Goal: Transaction & Acquisition: Purchase product/service

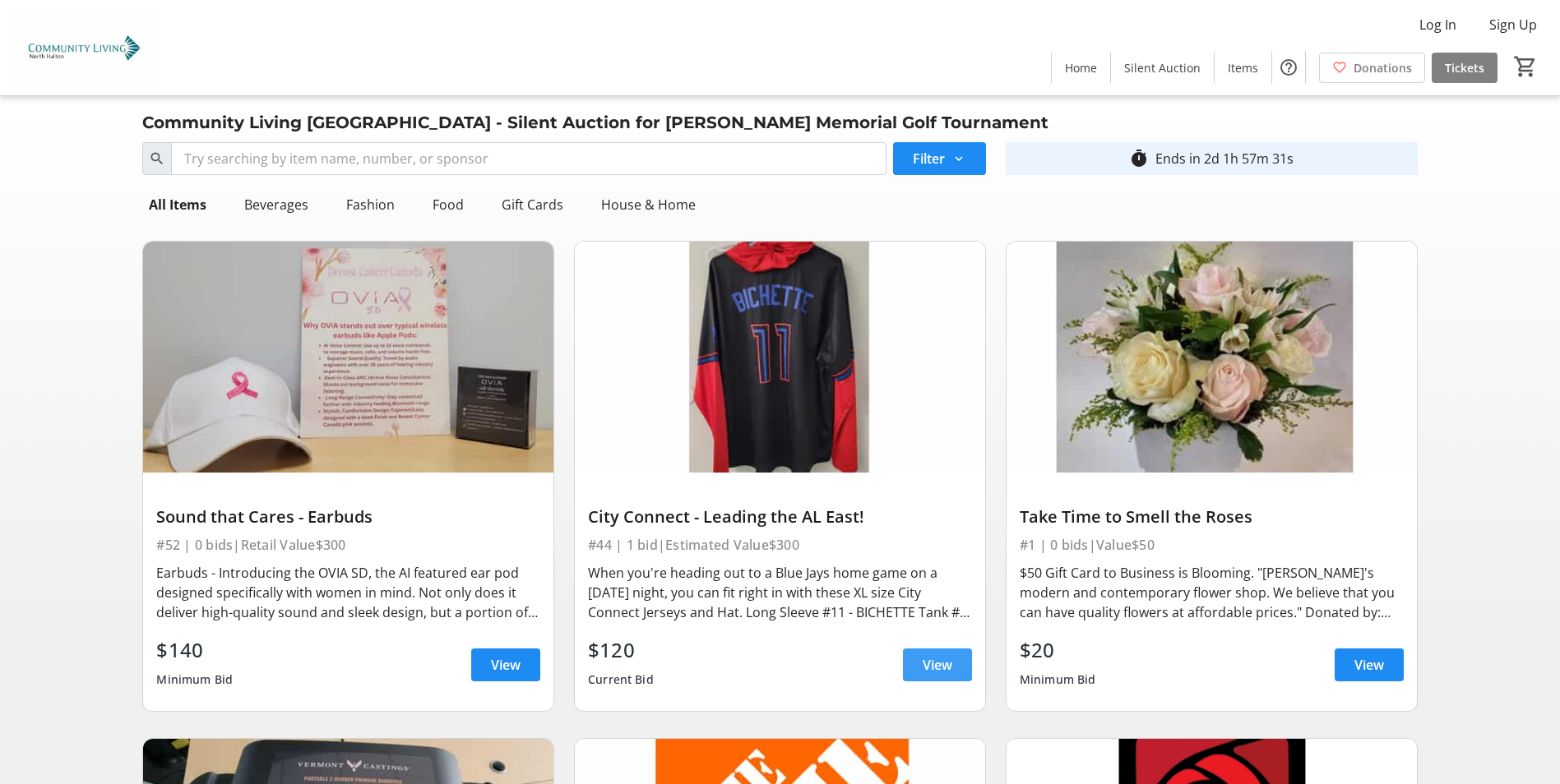
click at [939, 666] on span "View" at bounding box center [937, 665] width 30 height 20
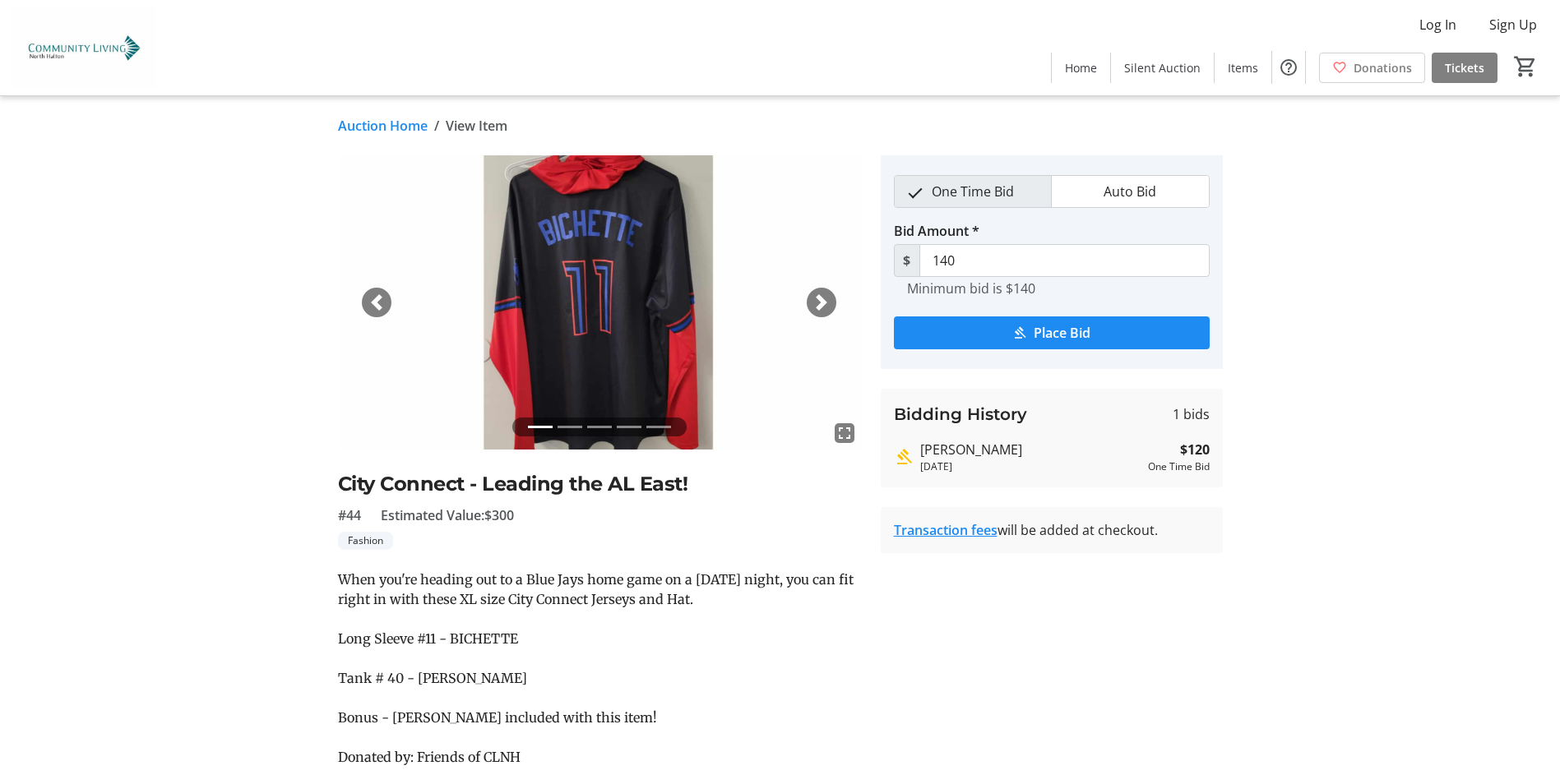
click at [831, 302] on div "Next" at bounding box center [821, 302] width 30 height 30
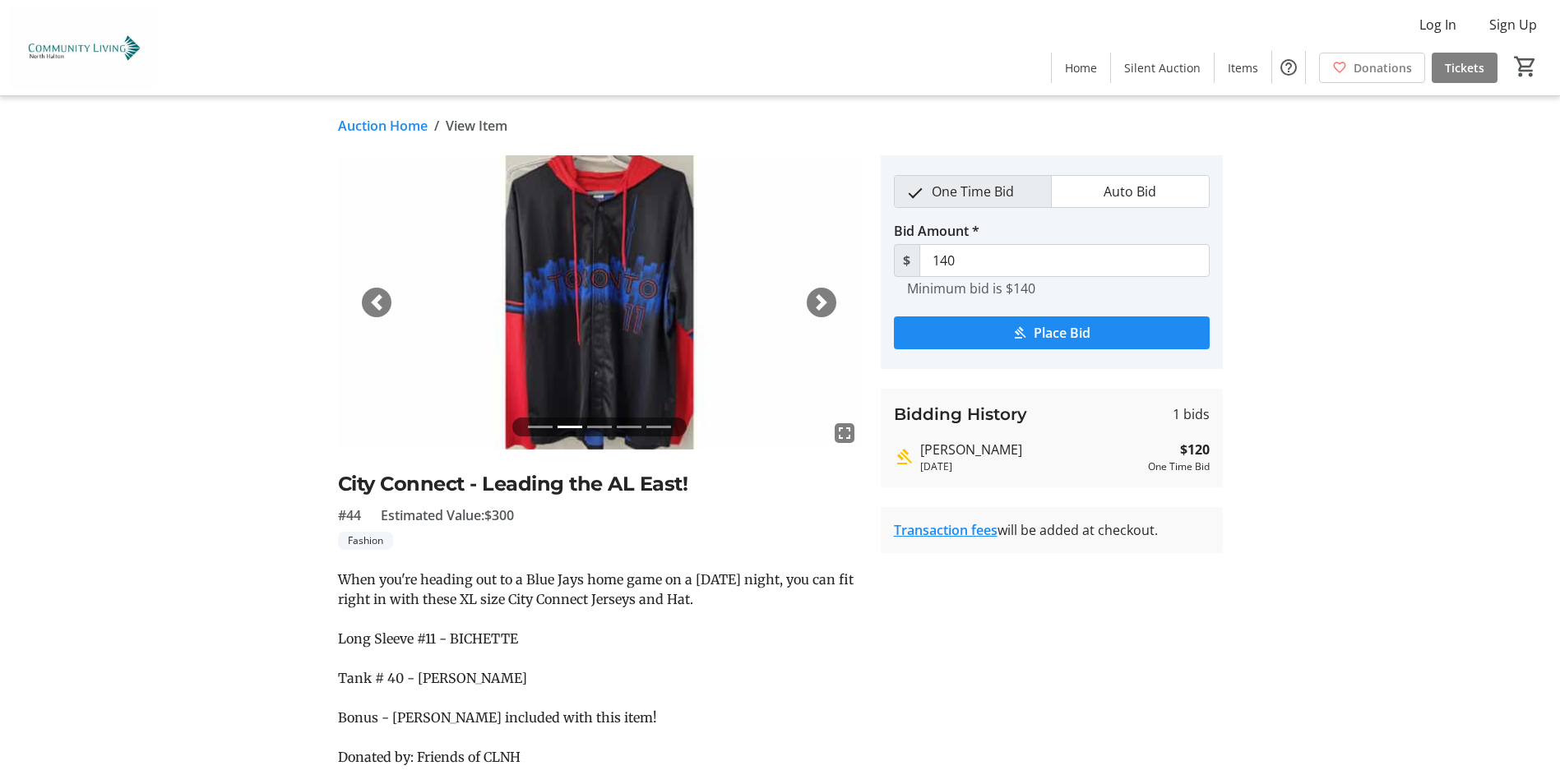
click at [831, 302] on div "Next" at bounding box center [821, 302] width 30 height 30
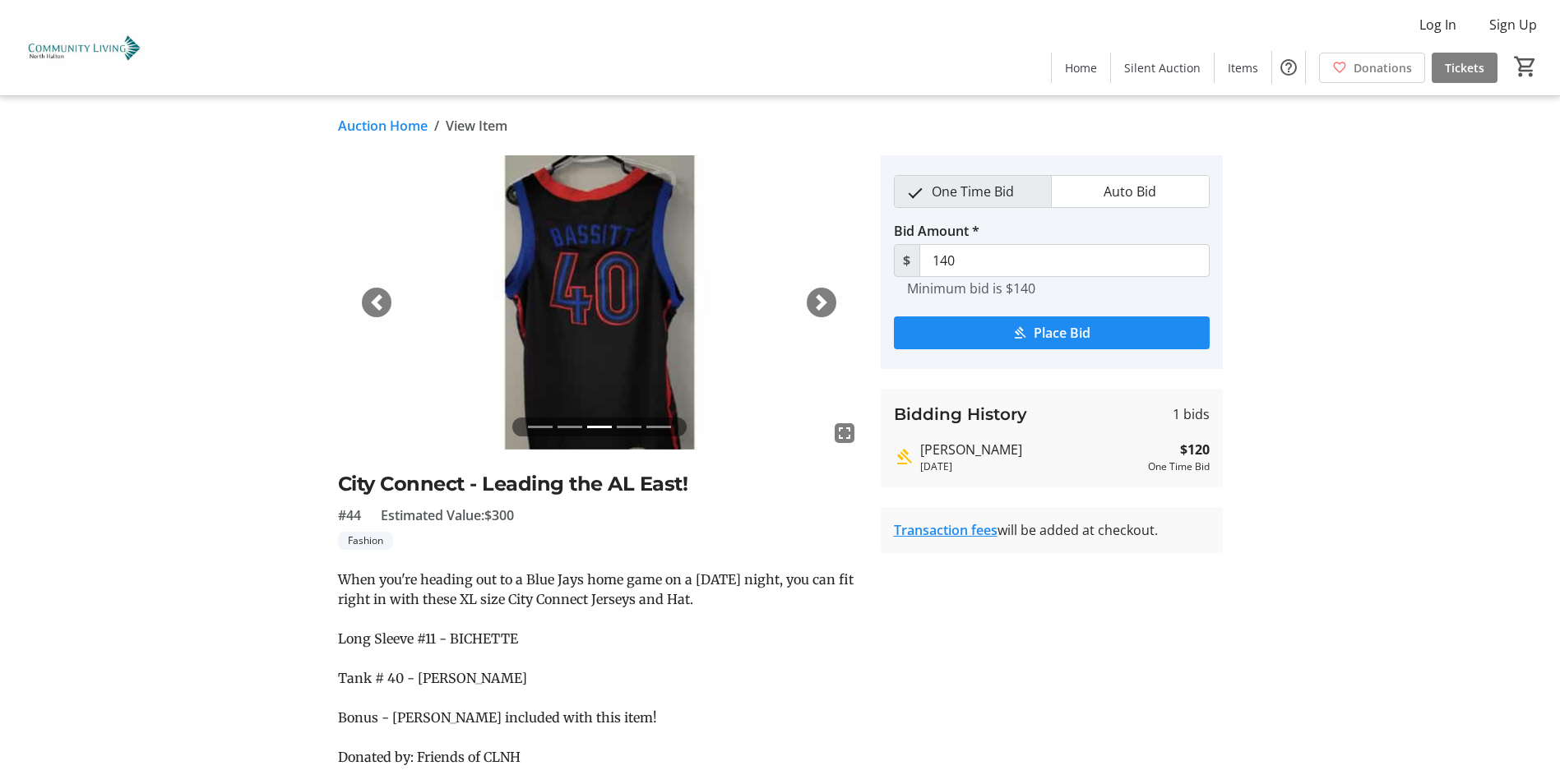
click at [830, 302] on div "Next" at bounding box center [821, 302] width 30 height 30
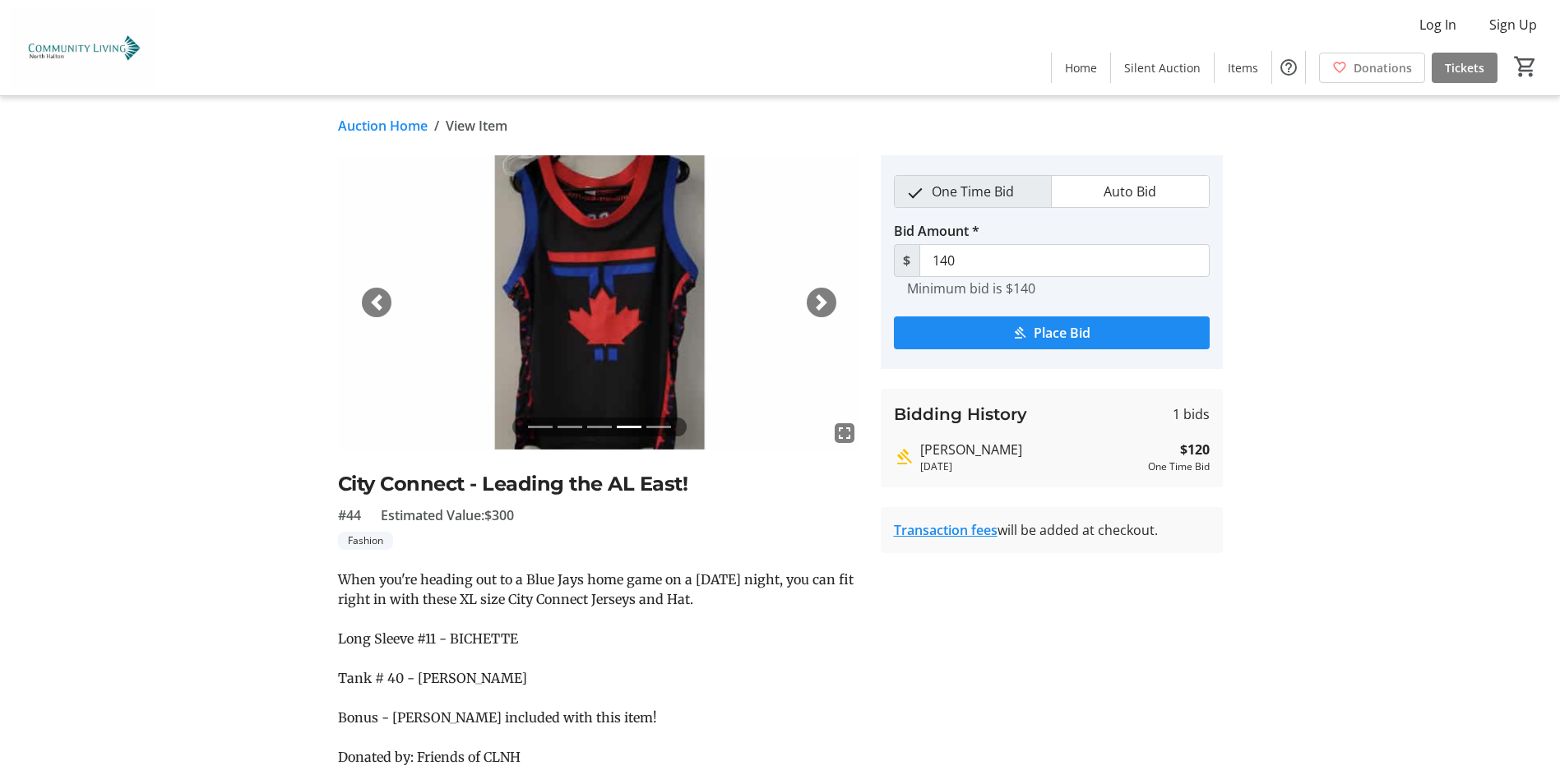
click at [830, 302] on div "Next" at bounding box center [821, 302] width 30 height 30
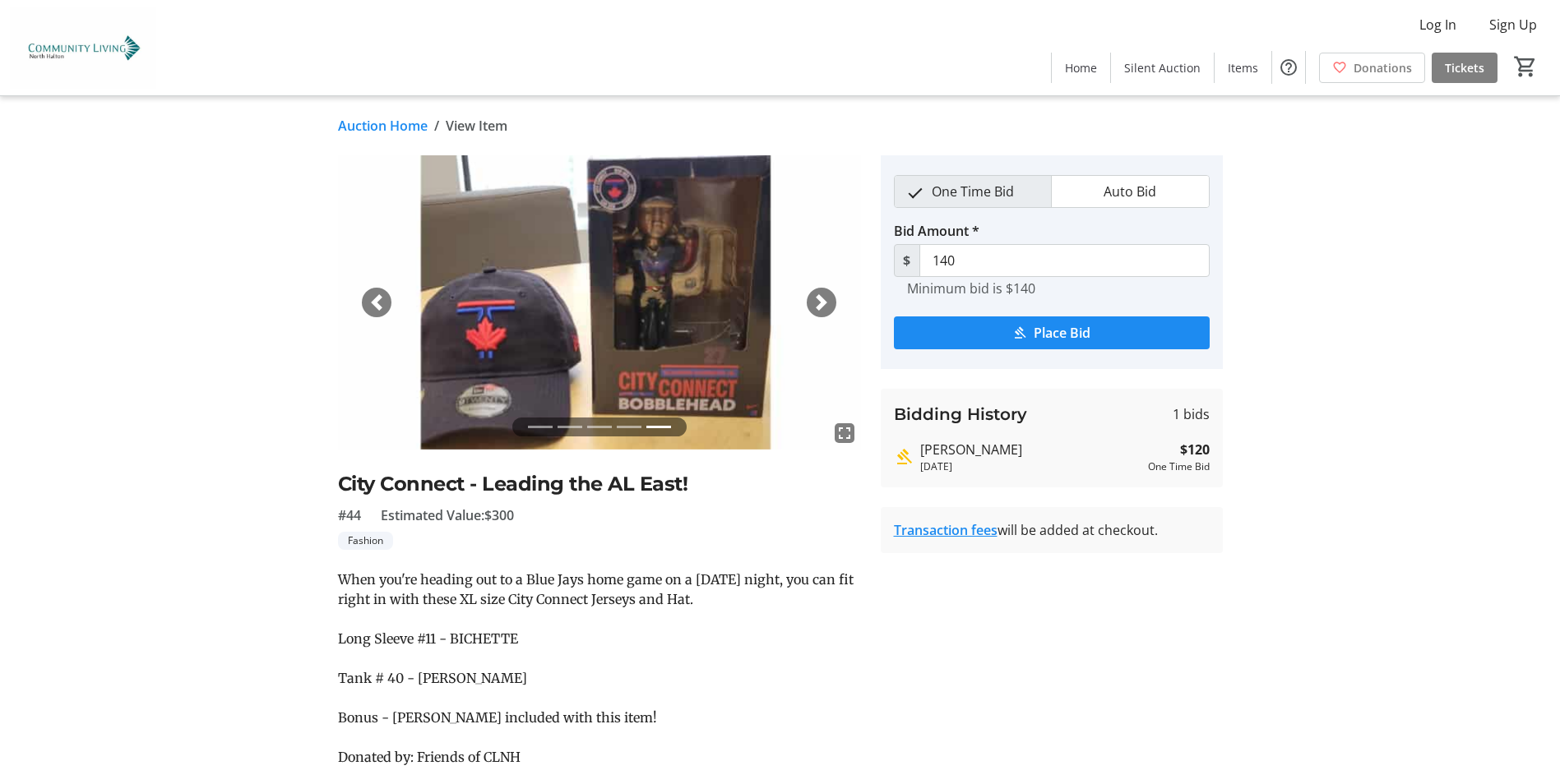
click at [816, 300] on span "button" at bounding box center [821, 302] width 16 height 16
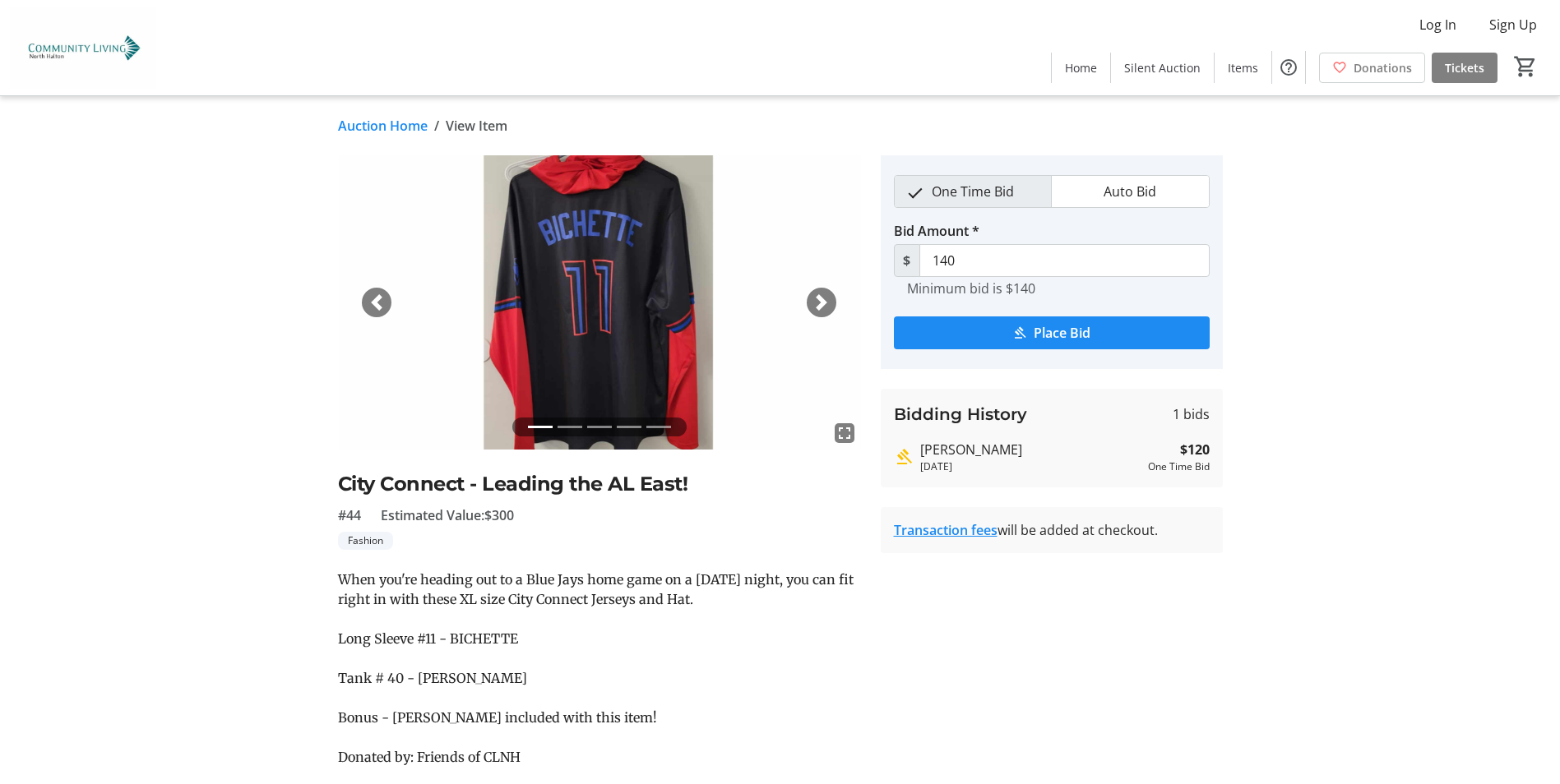
click at [826, 309] on span "button" at bounding box center [821, 302] width 16 height 16
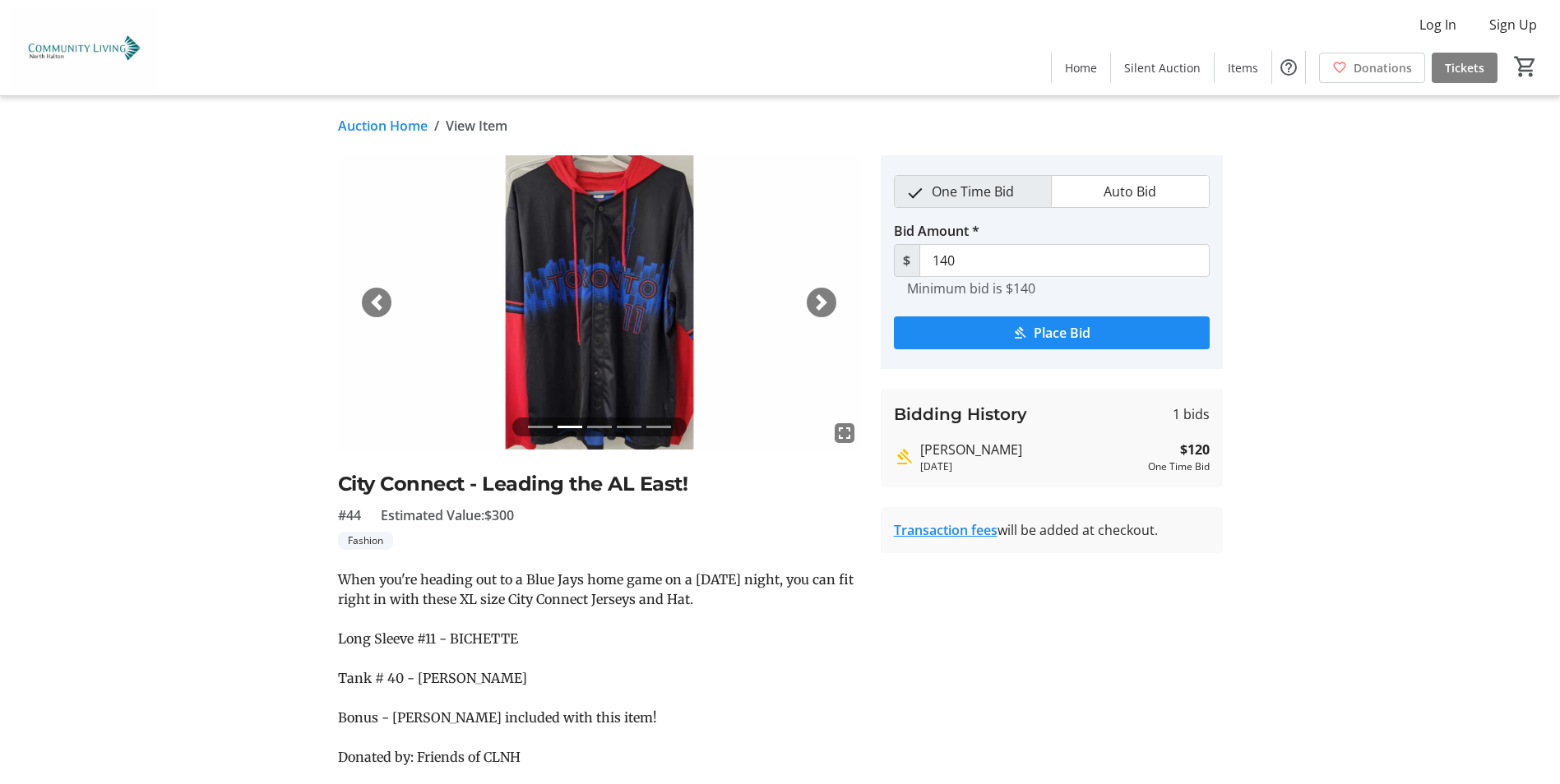
click at [826, 309] on span "button" at bounding box center [821, 302] width 16 height 16
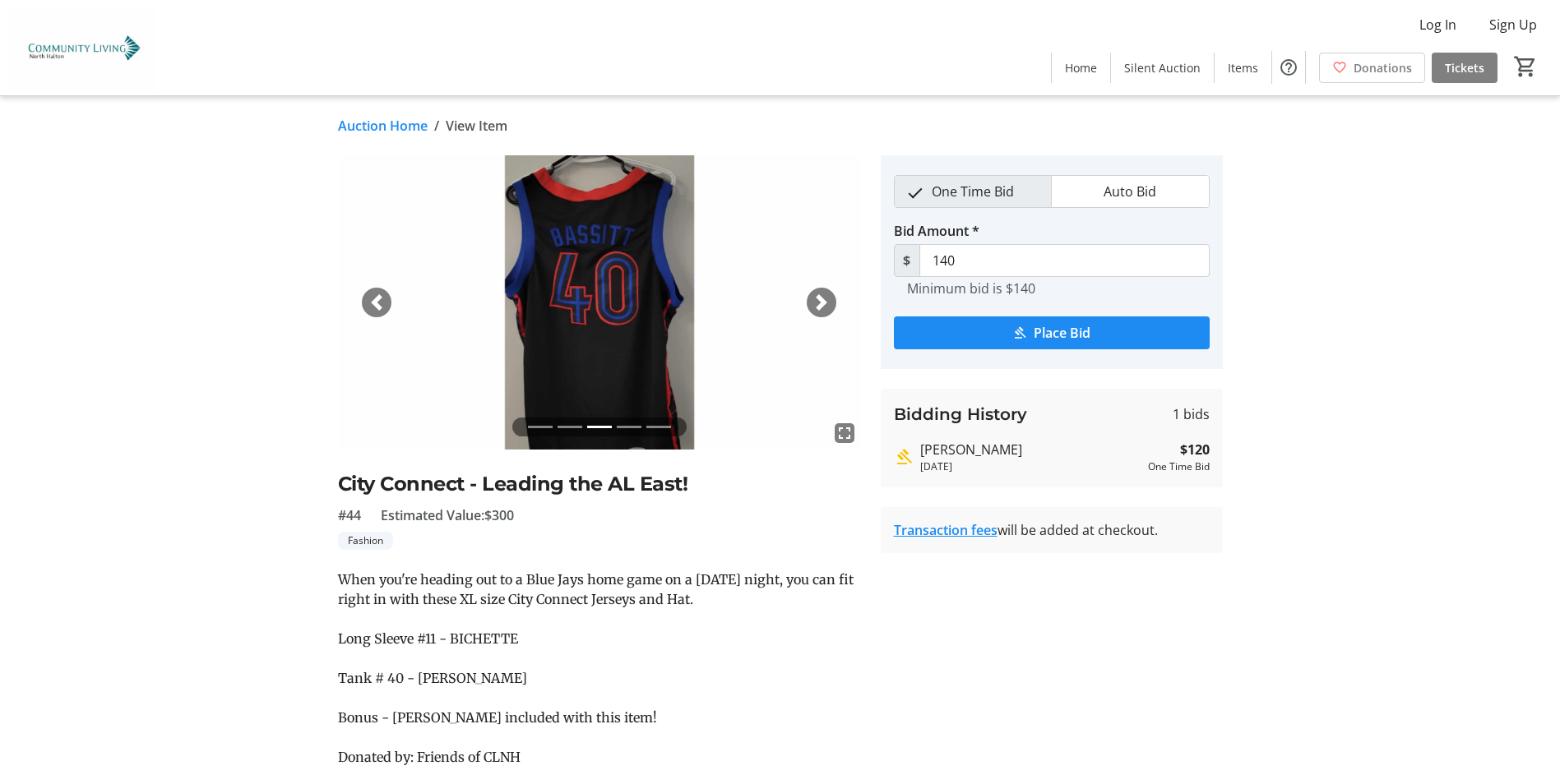
click at [826, 309] on span "button" at bounding box center [821, 302] width 16 height 16
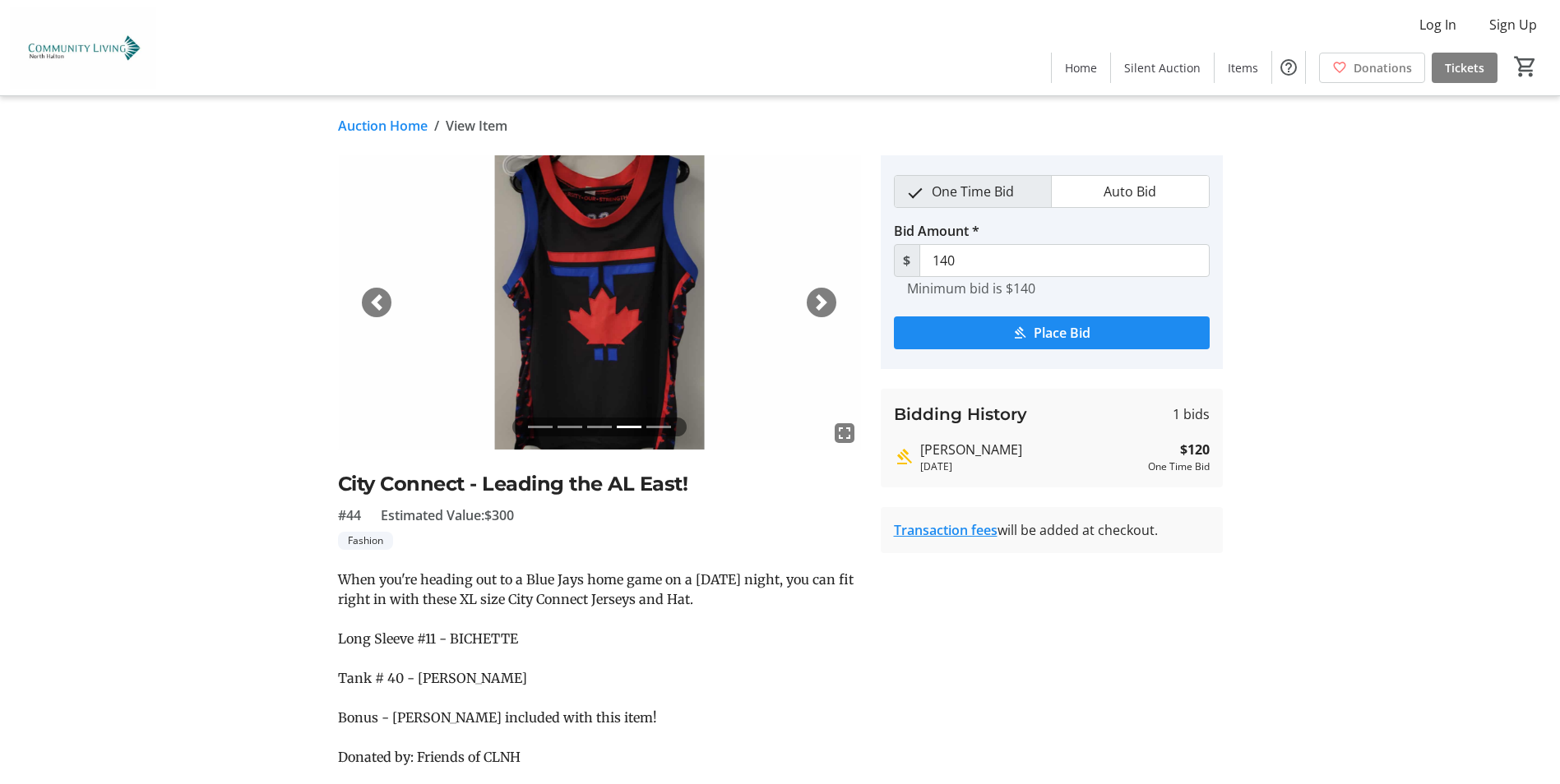
click at [826, 309] on span "button" at bounding box center [821, 302] width 16 height 16
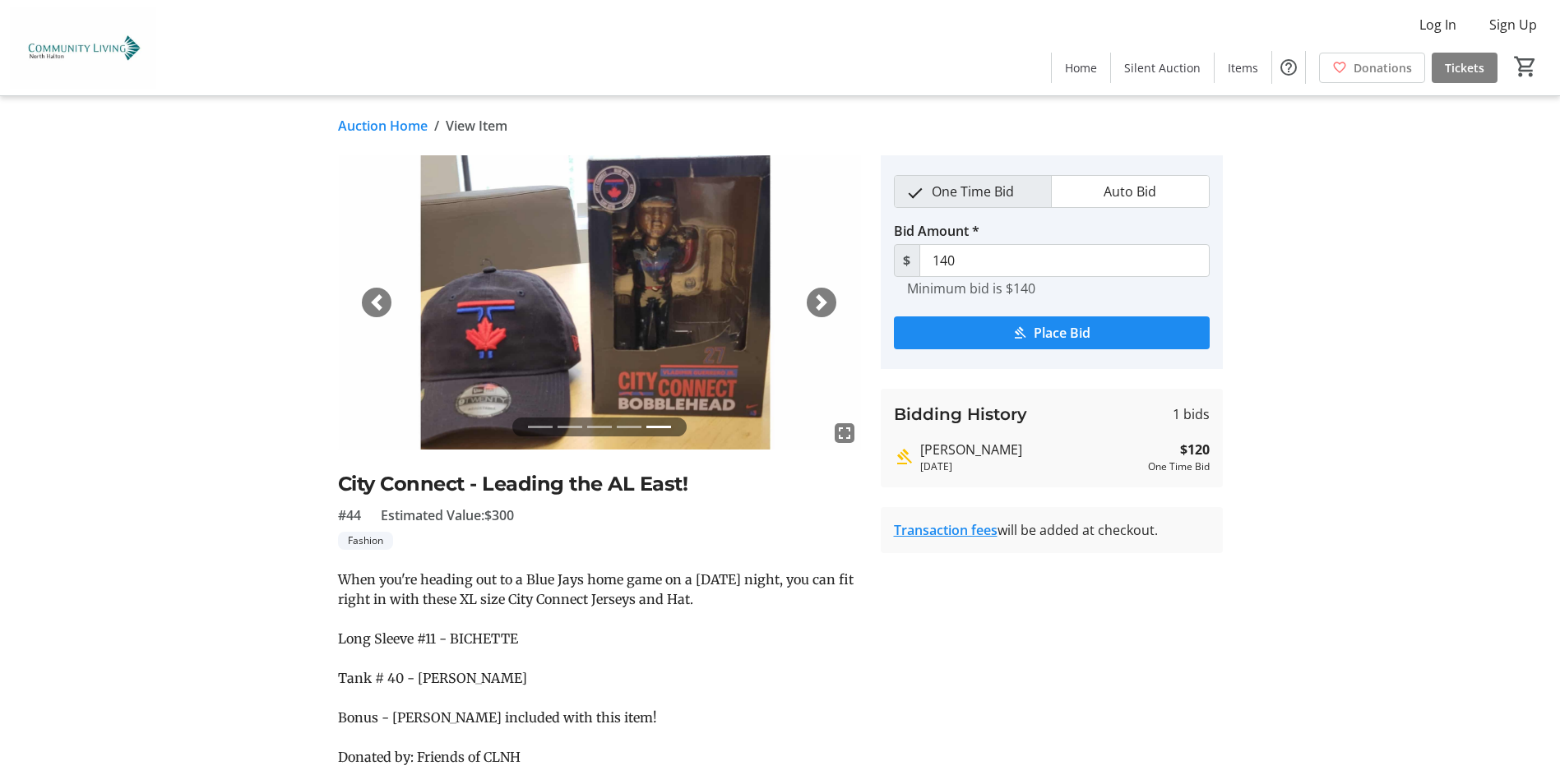
click at [385, 303] on div "Previous" at bounding box center [376, 302] width 30 height 30
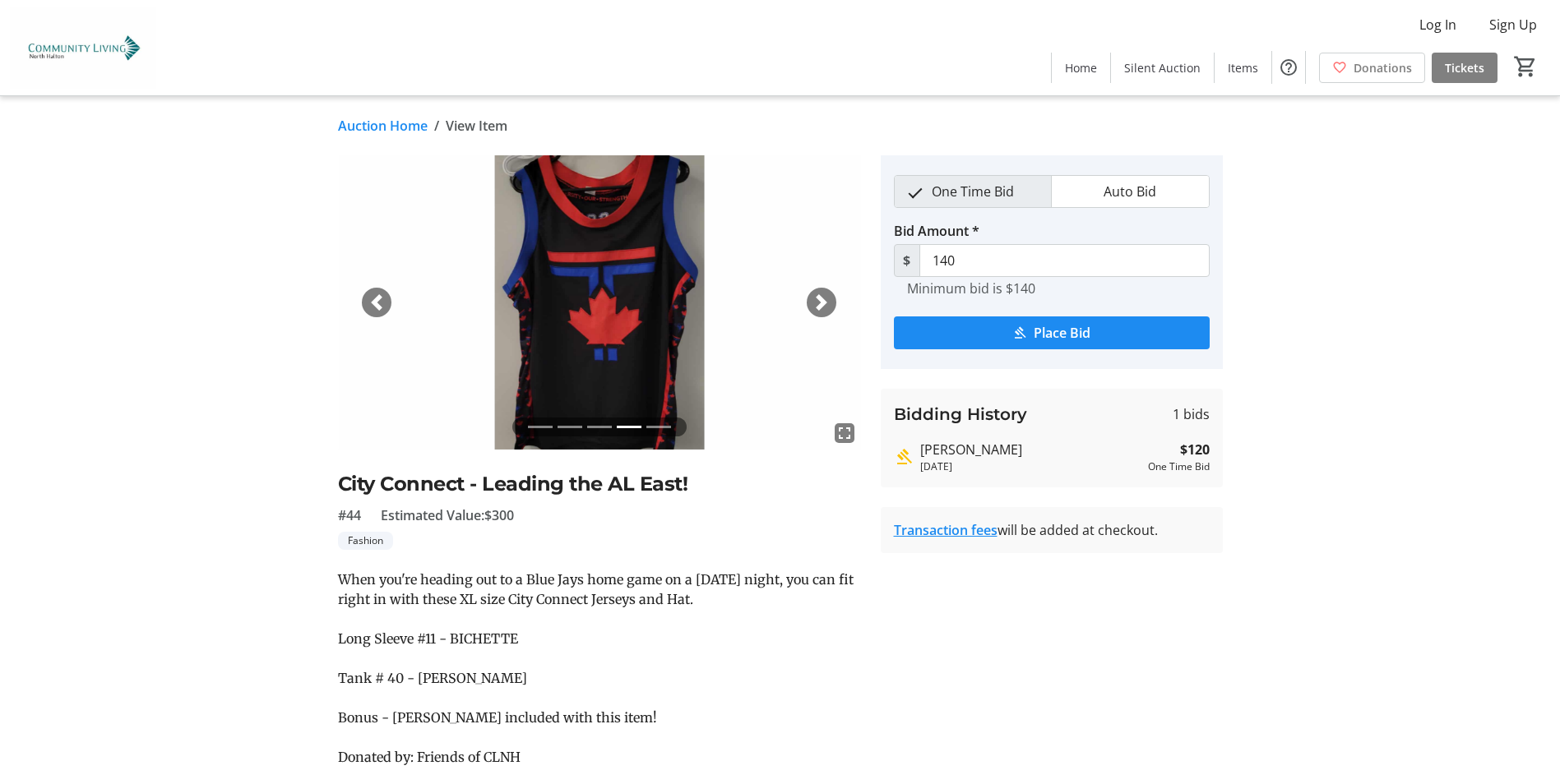
click at [818, 308] on span "button" at bounding box center [821, 302] width 16 height 16
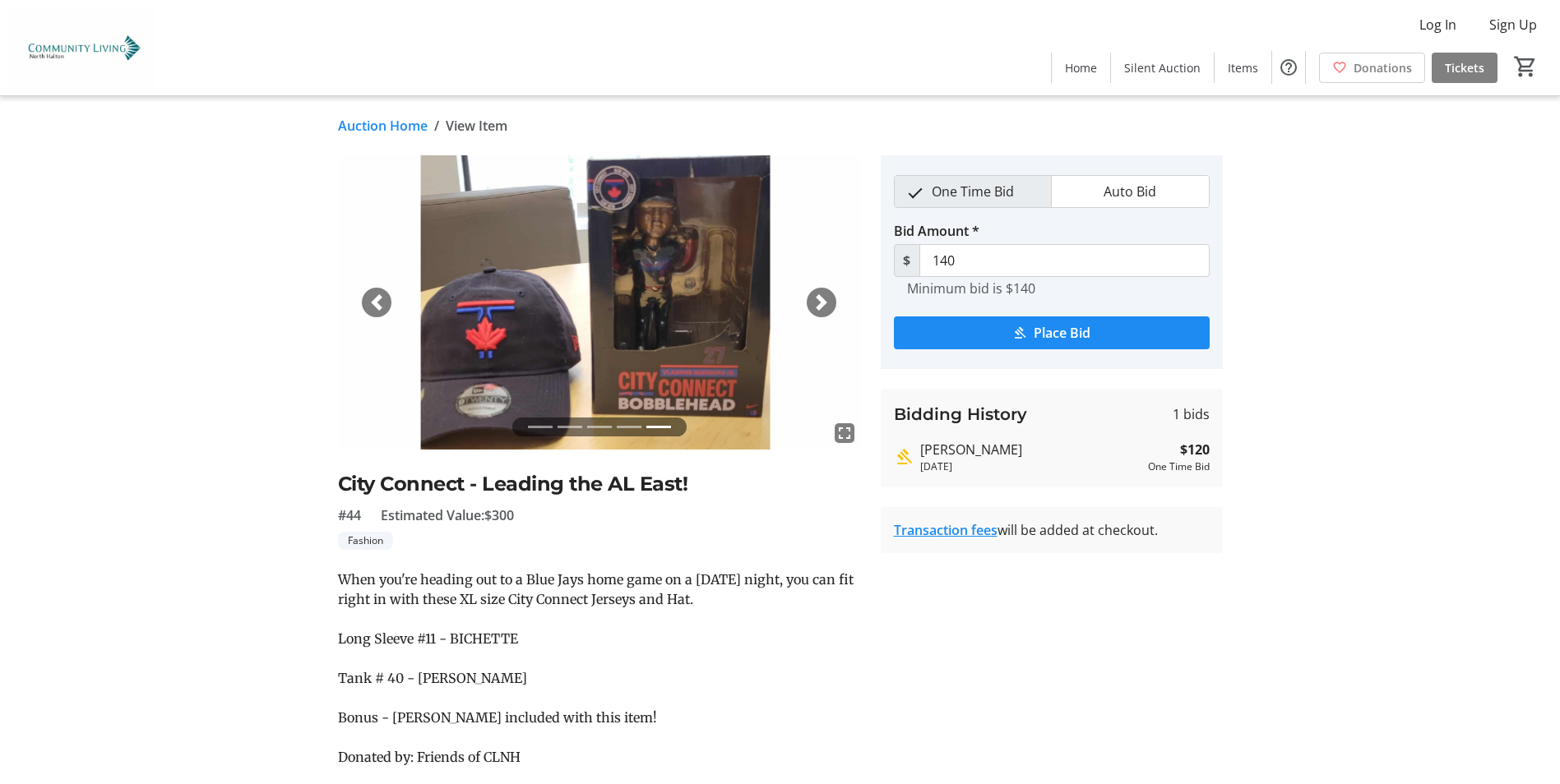
click at [816, 307] on span "button" at bounding box center [821, 302] width 16 height 16
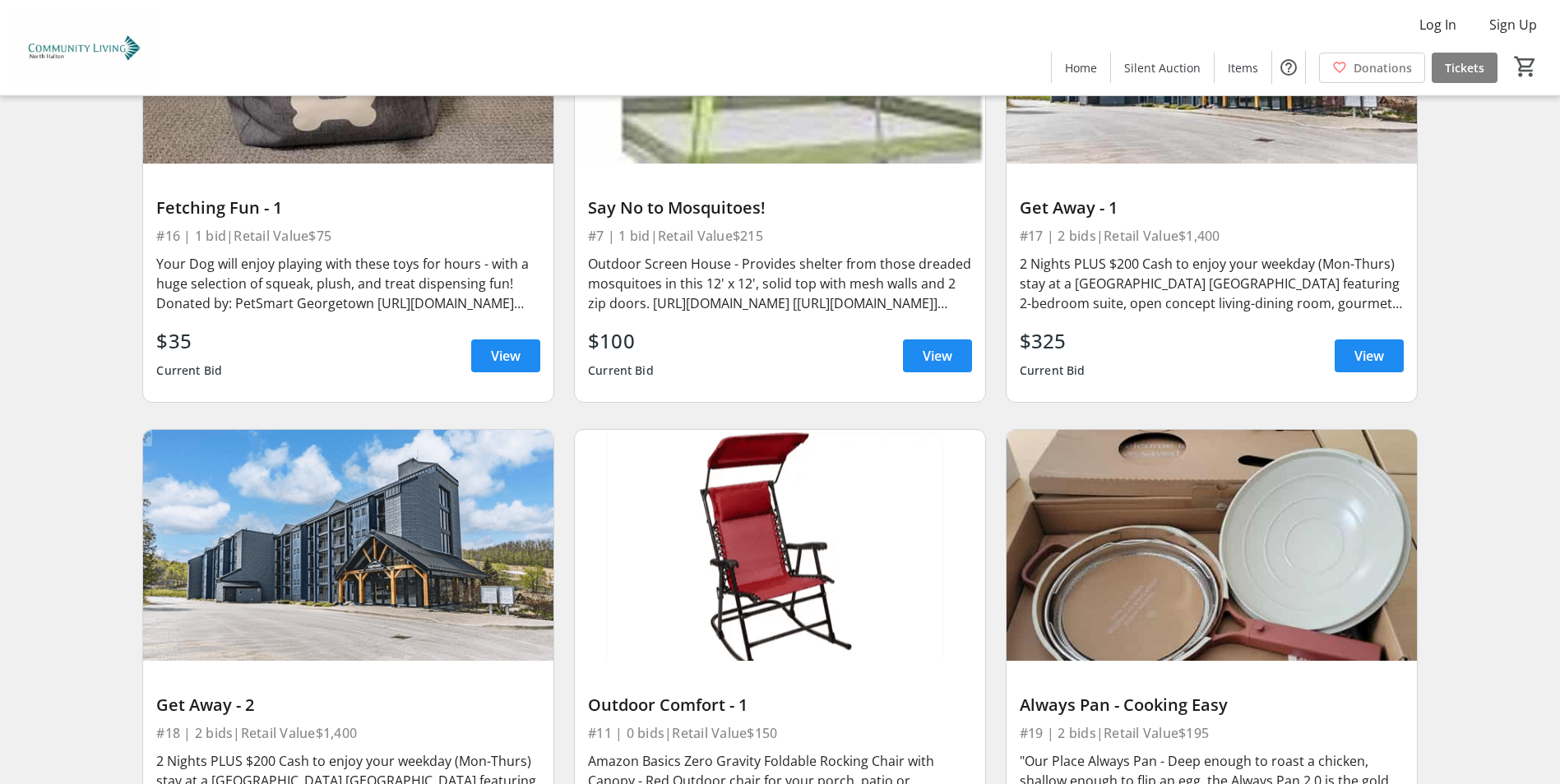
scroll to position [2713, 0]
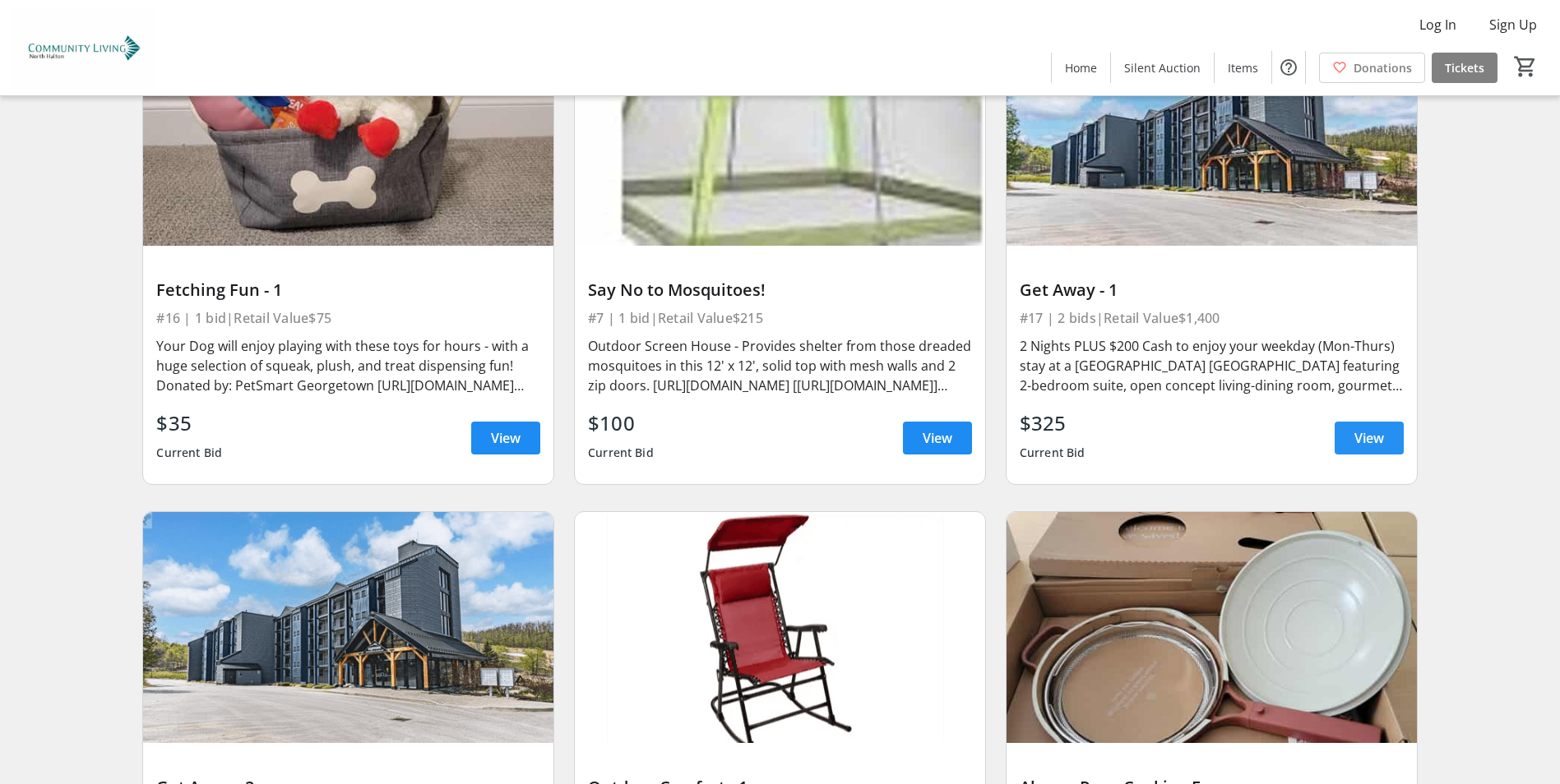
click at [1370, 443] on span "View" at bounding box center [1368, 438] width 30 height 20
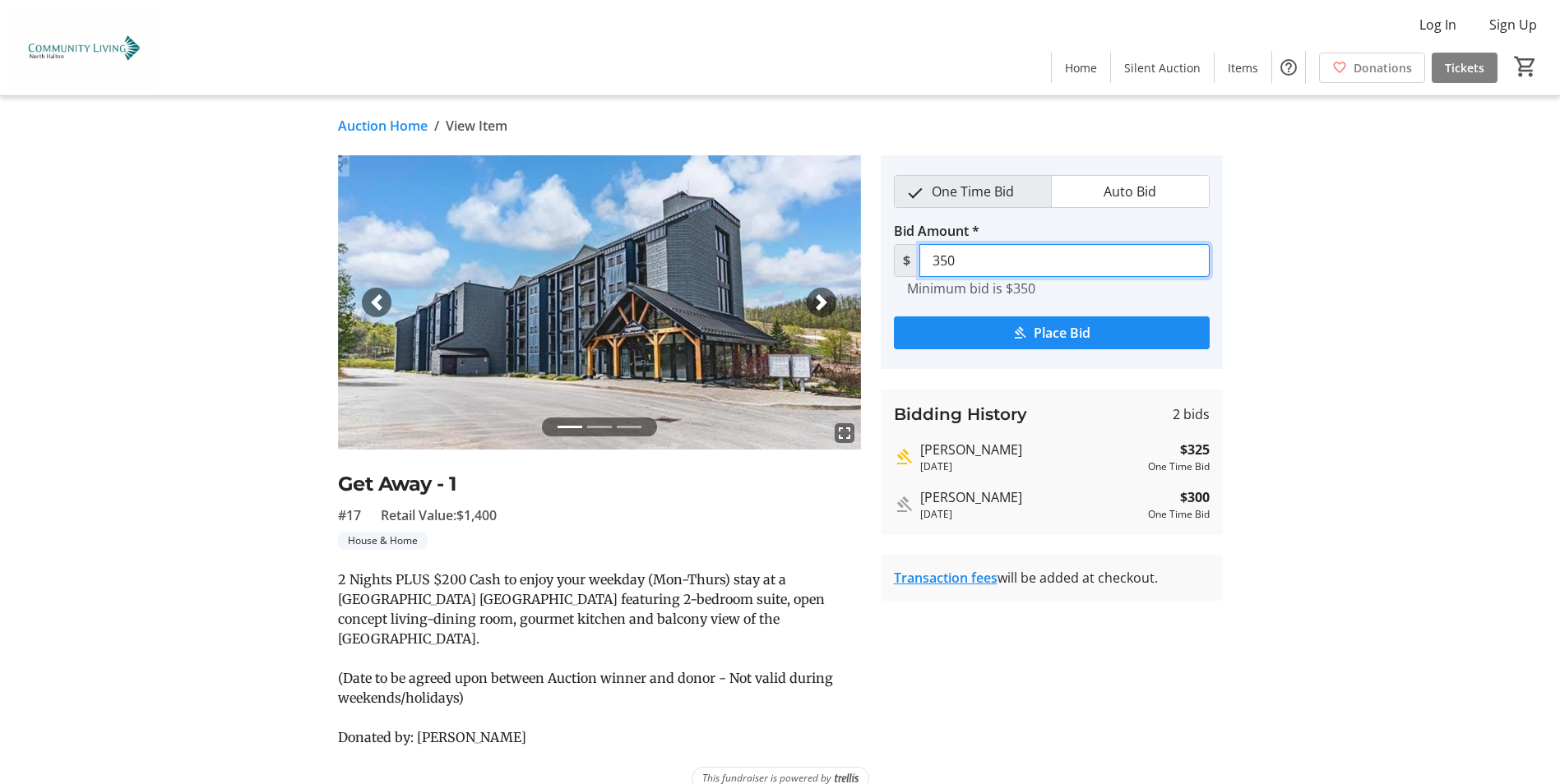
click at [987, 264] on input "350" at bounding box center [1064, 260] width 290 height 33
type input "3"
type input "500"
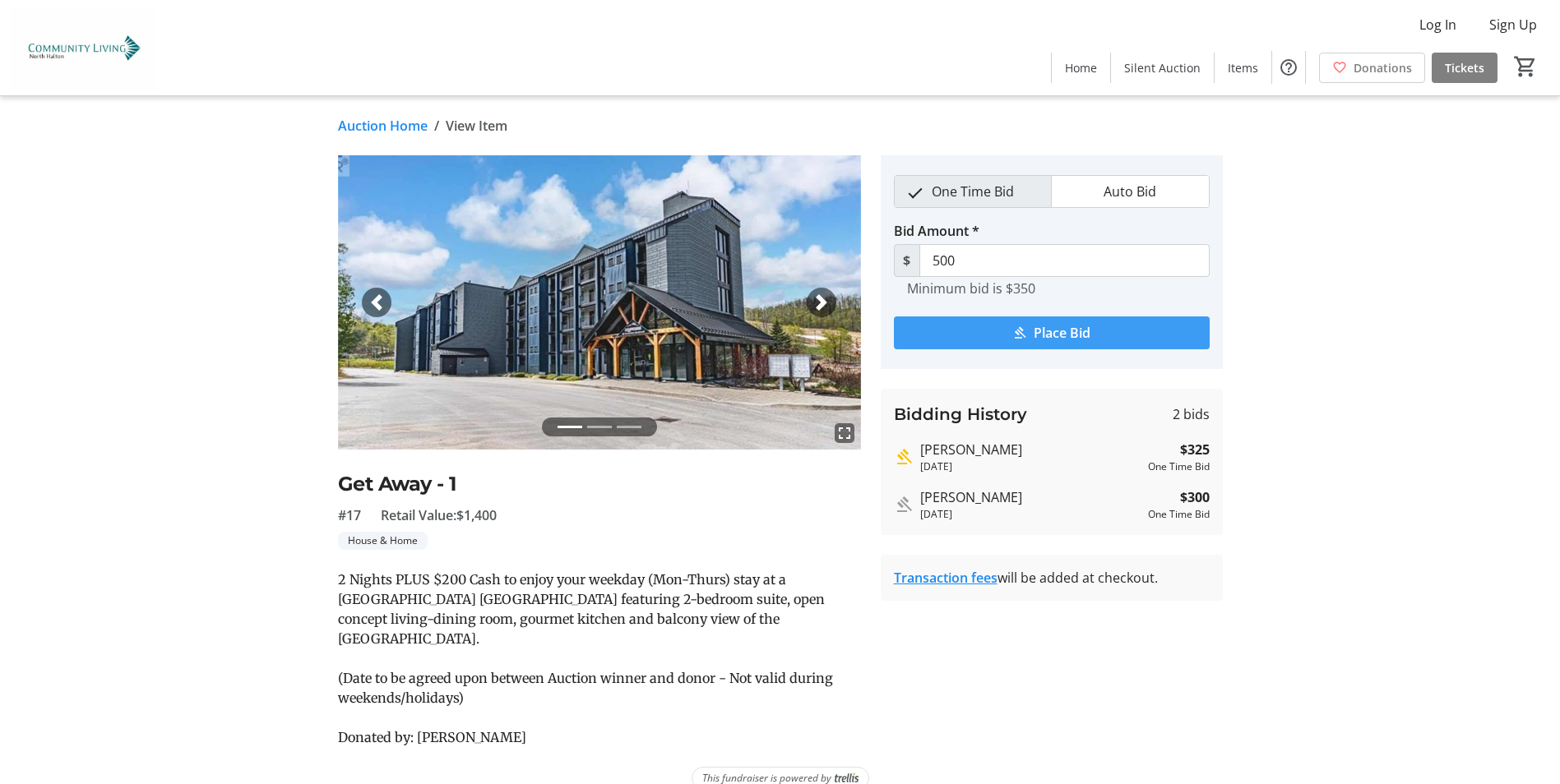
click at [1062, 331] on span "Place Bid" at bounding box center [1061, 333] width 57 height 20
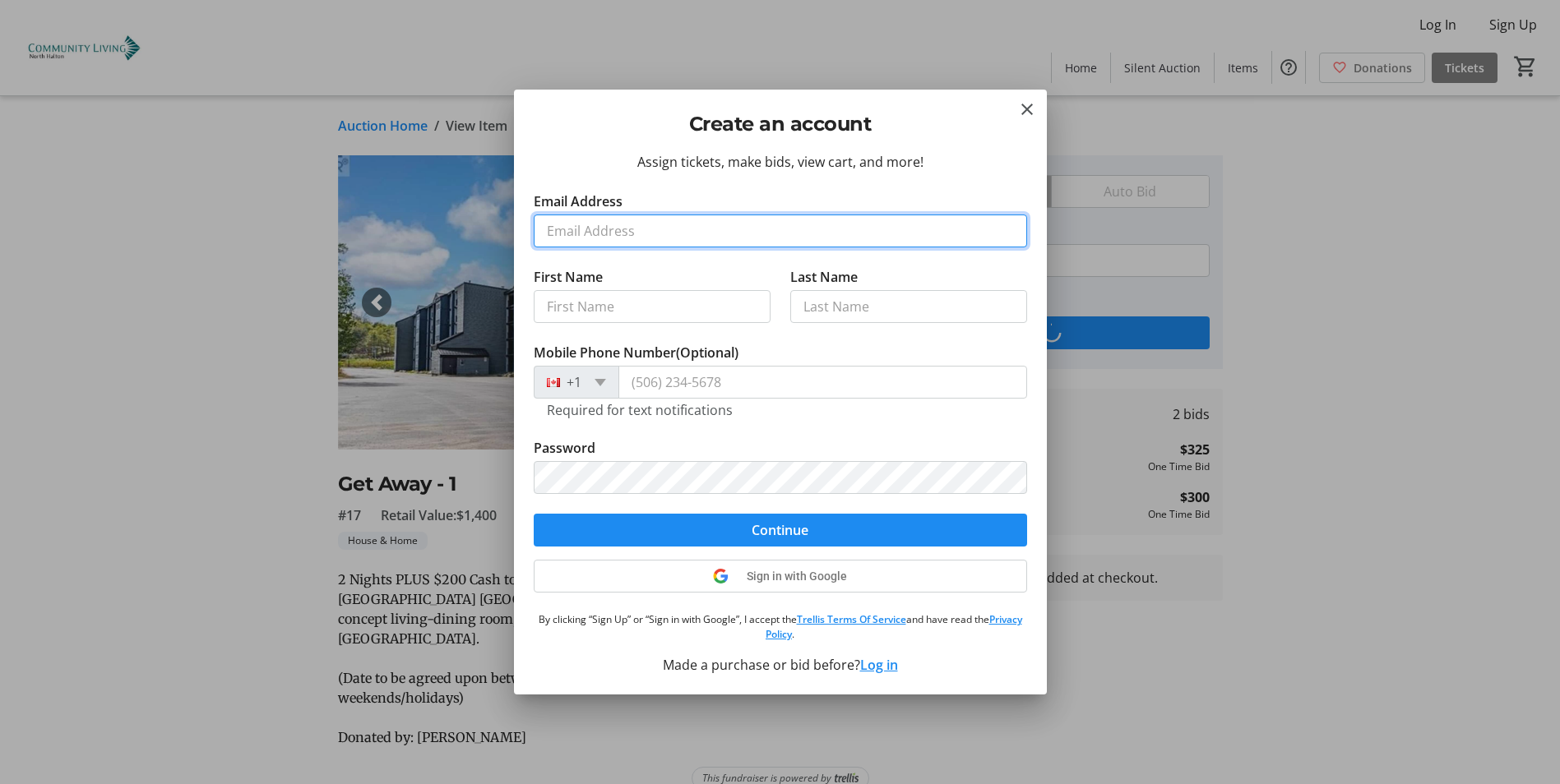
click at [697, 223] on input "Email Address" at bounding box center [780, 230] width 493 height 33
type input "[EMAIL_ADDRESS][DOMAIN_NAME]"
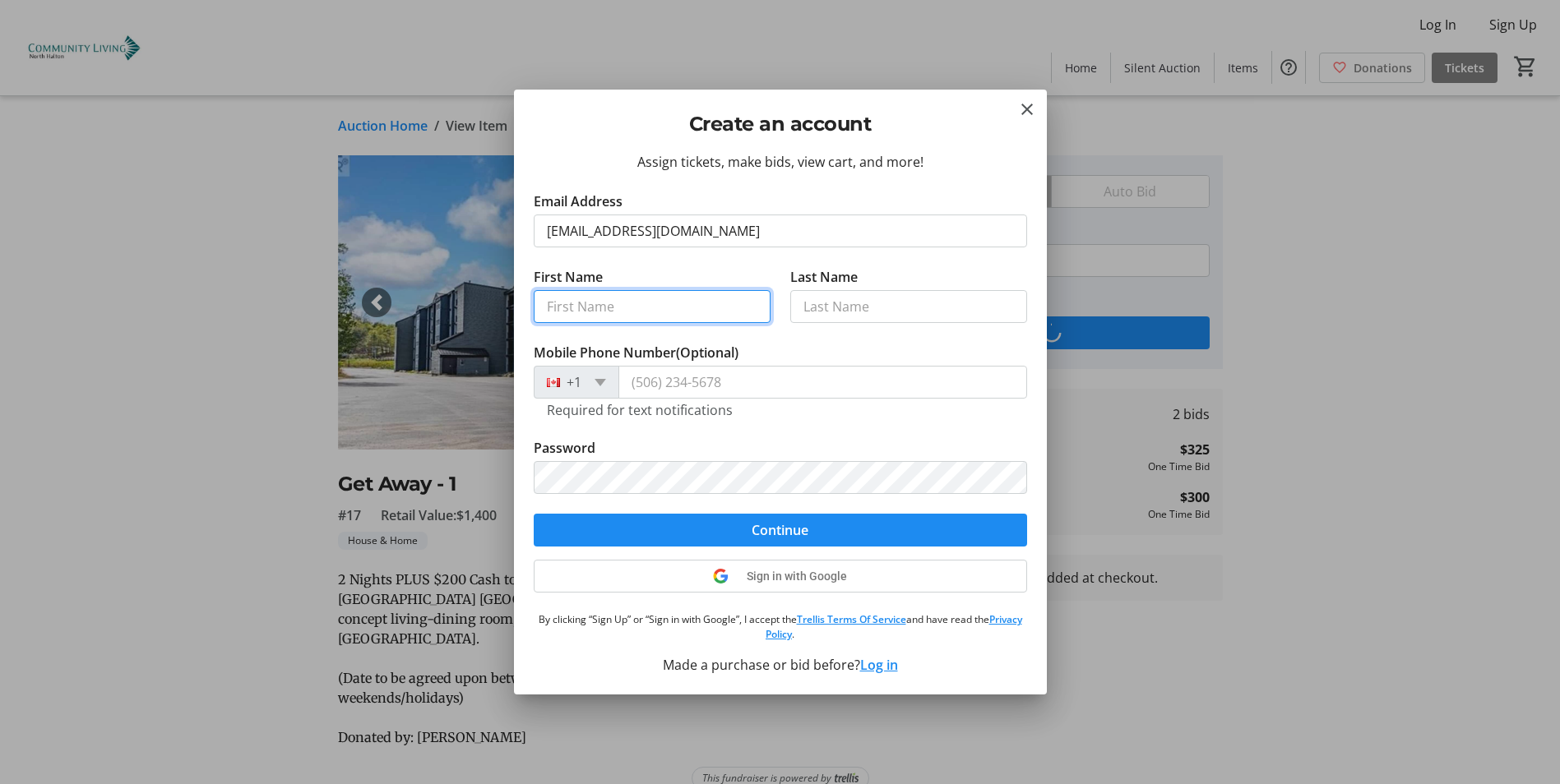
type input "[PERSON_NAME]"
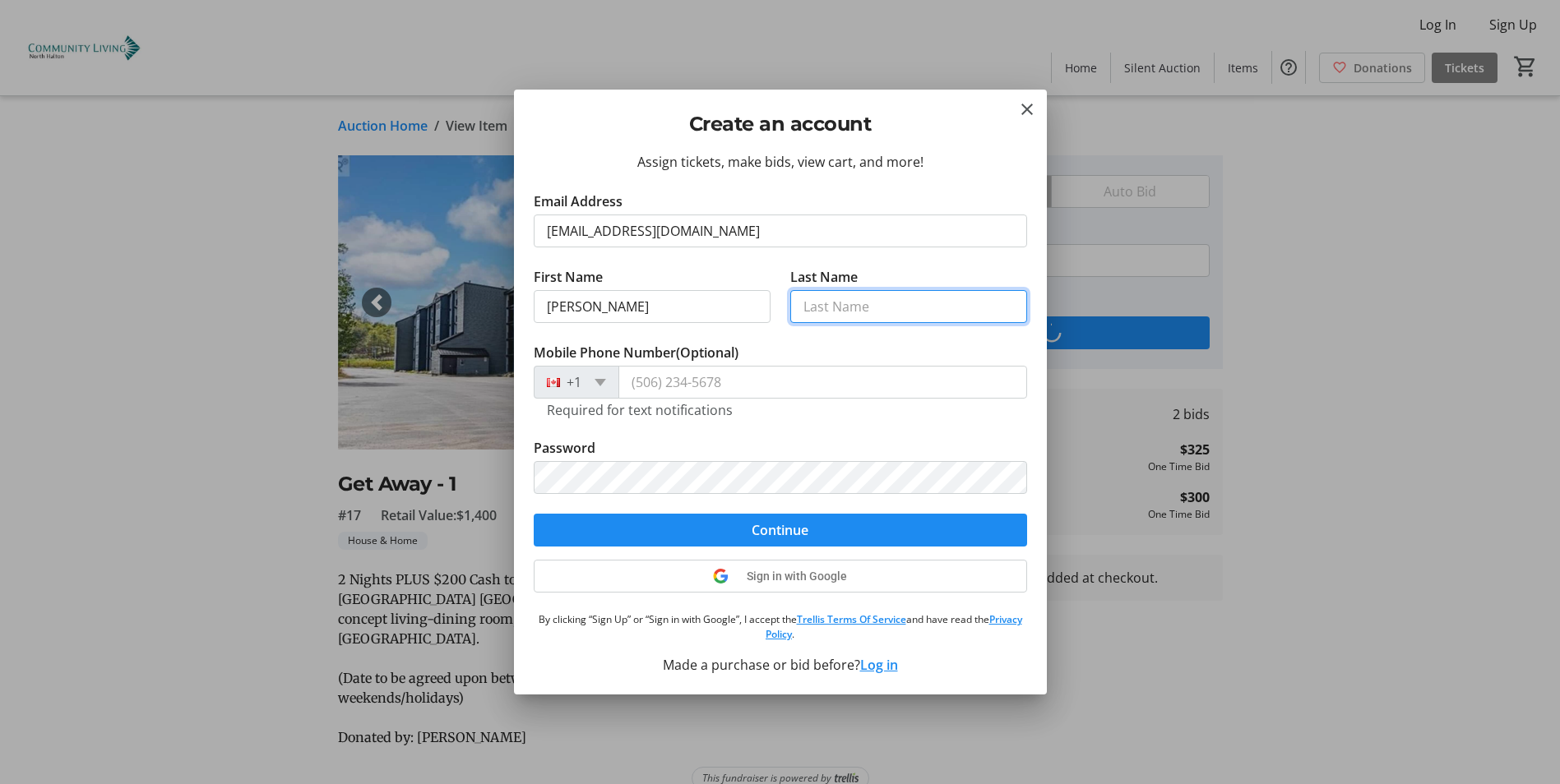
type input "[PERSON_NAME]"
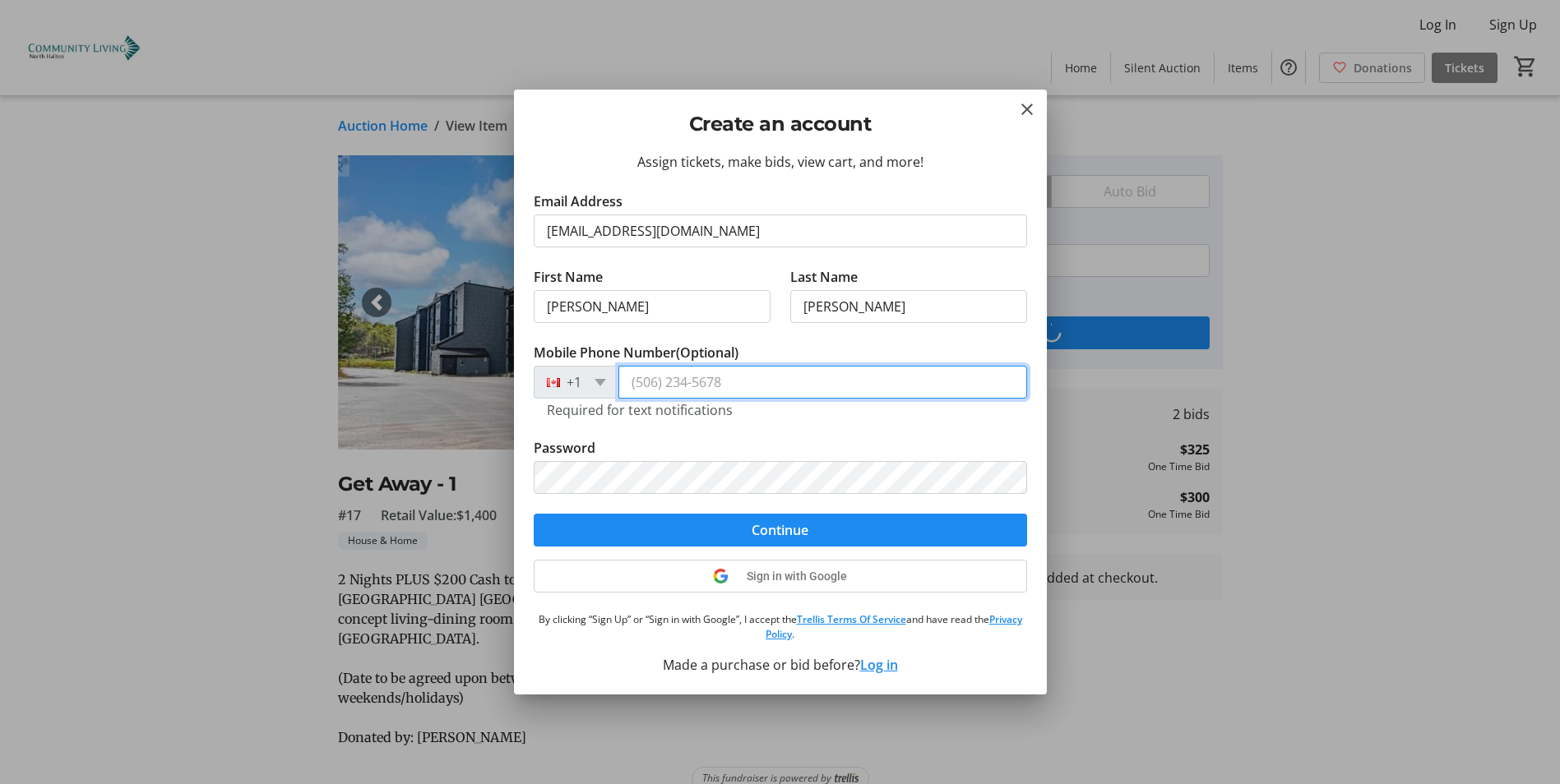
type input "[PHONE_NUMBER]"
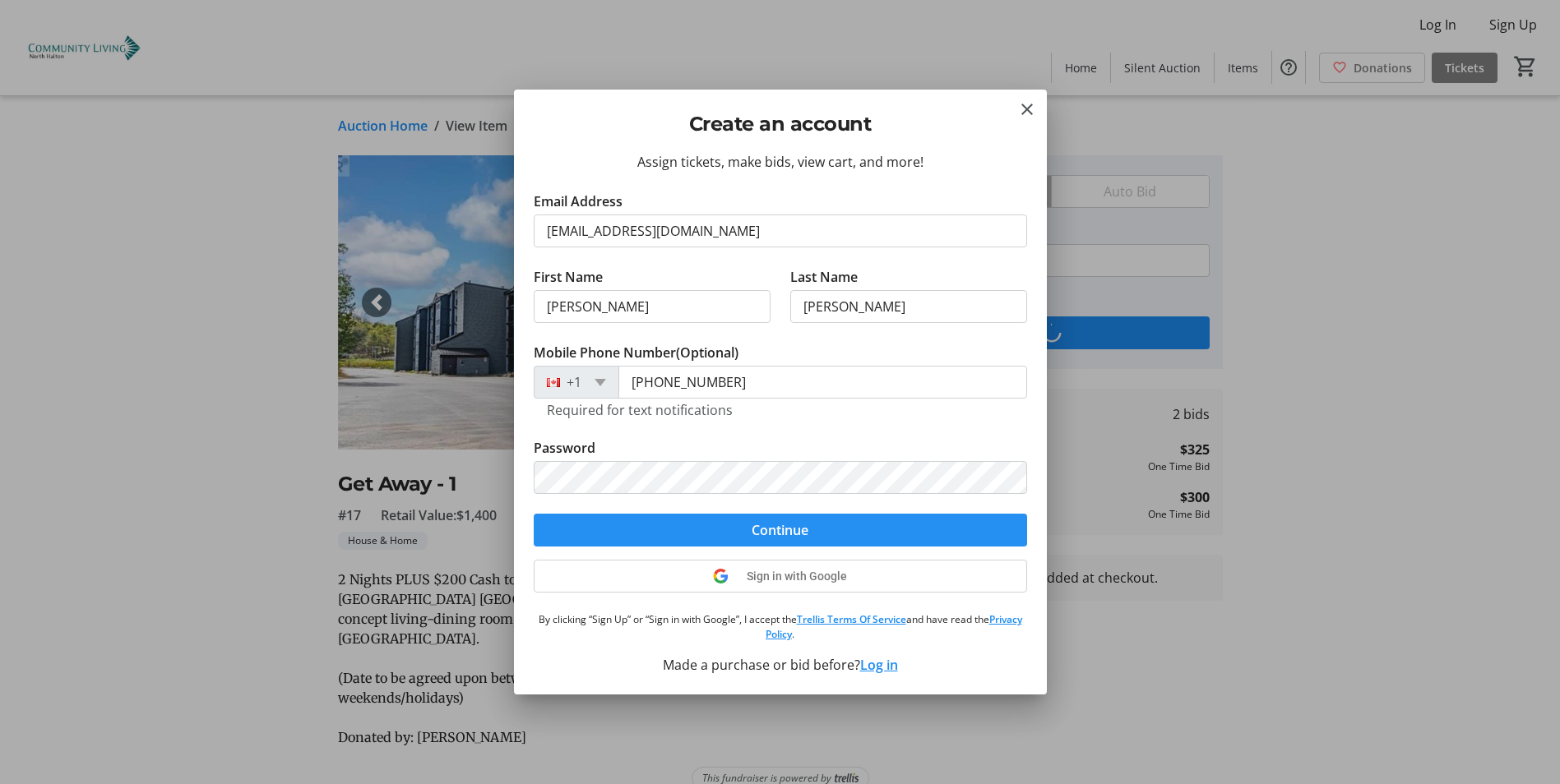
click at [798, 534] on span "Continue" at bounding box center [780, 530] width 57 height 20
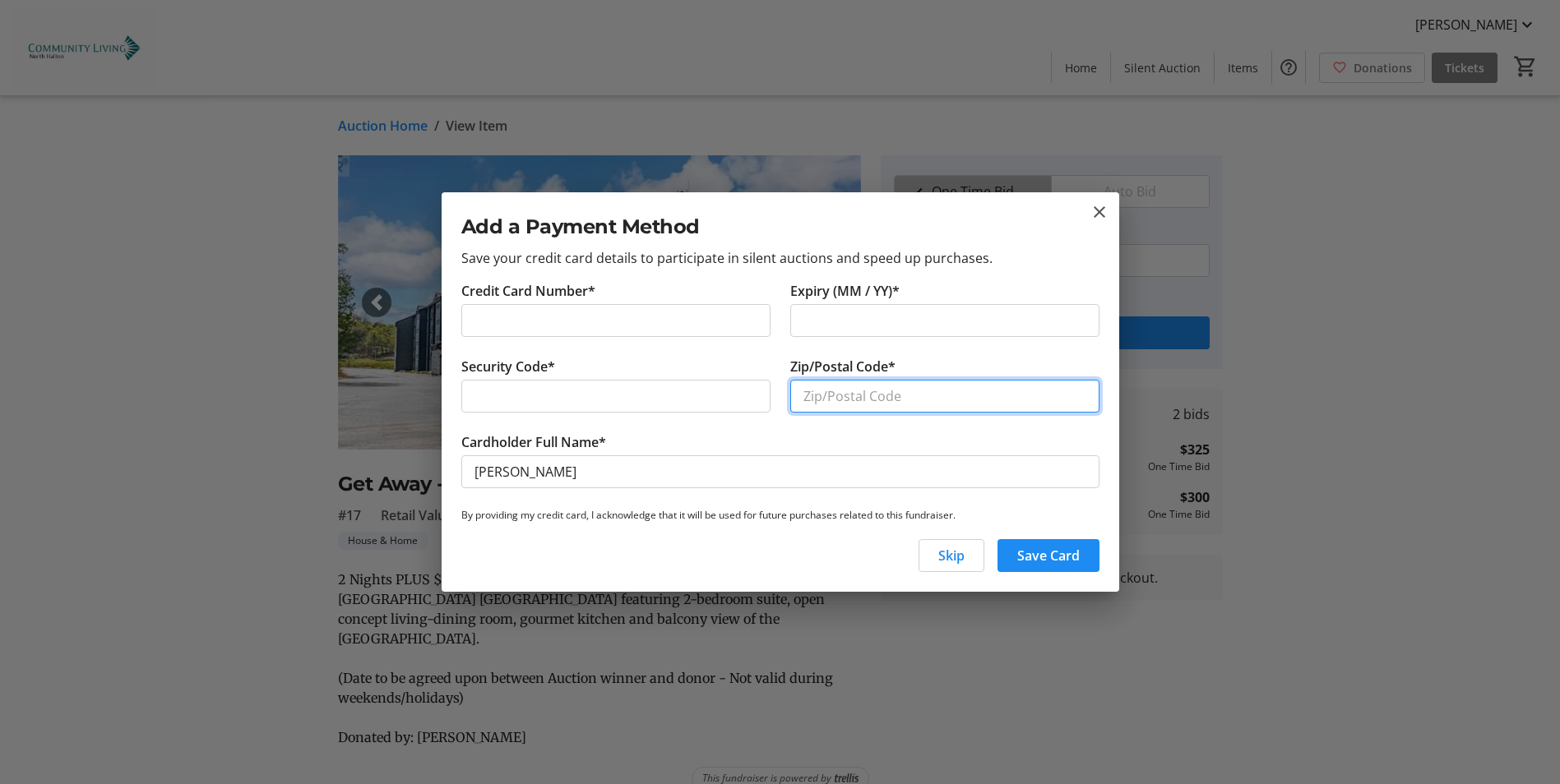
click at [852, 396] on input "Zip/Postal Code*" at bounding box center [944, 396] width 309 height 33
type input "n"
type input "N2C 0B1"
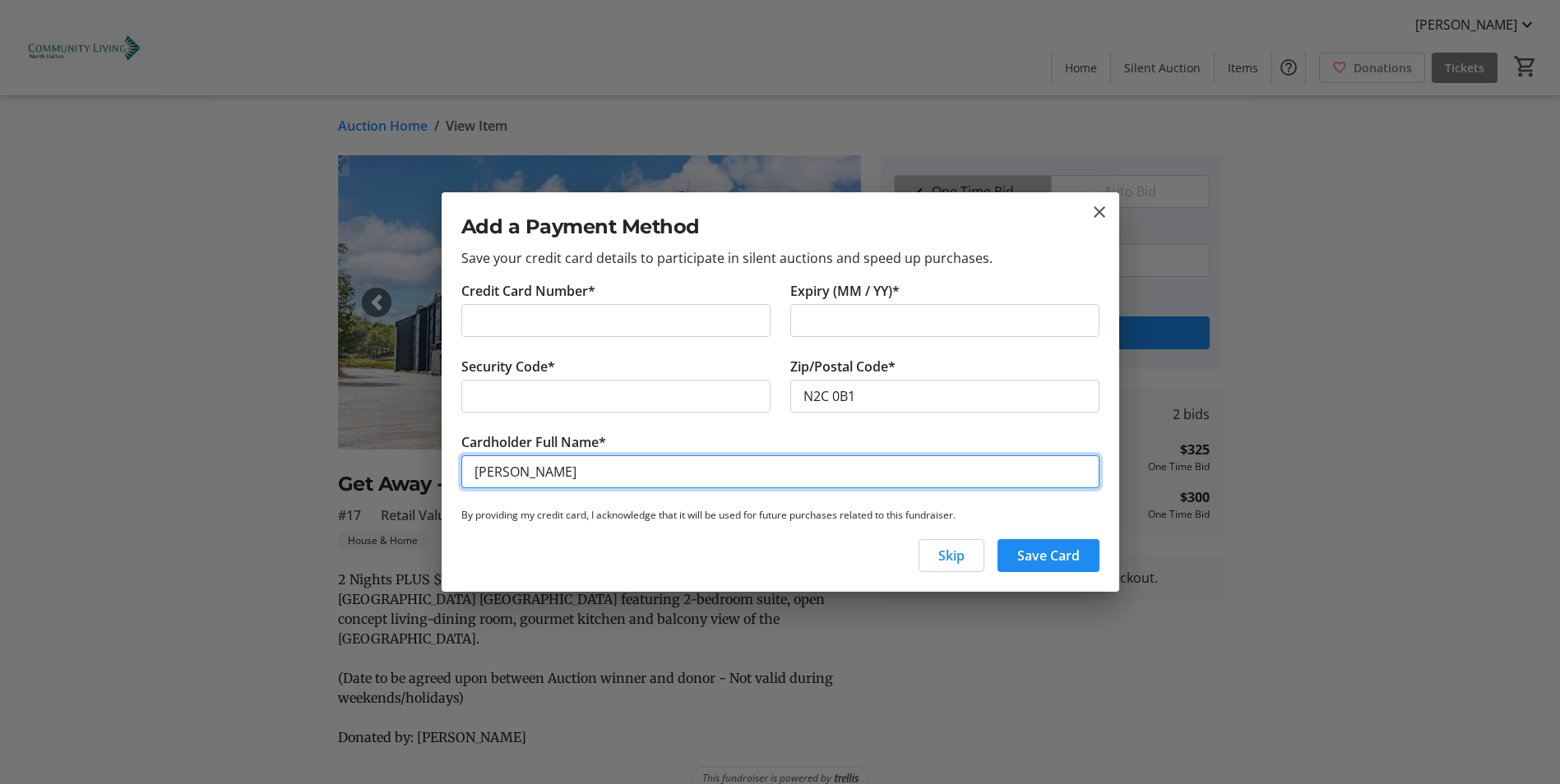
drag, startPoint x: 506, startPoint y: 471, endPoint x: 513, endPoint y: 482, distance: 13.0
click at [506, 473] on input "[PERSON_NAME]" at bounding box center [780, 472] width 638 height 33
click at [568, 470] on input "[PERSON_NAME]" at bounding box center [780, 472] width 638 height 33
type input "[PERSON_NAME]"
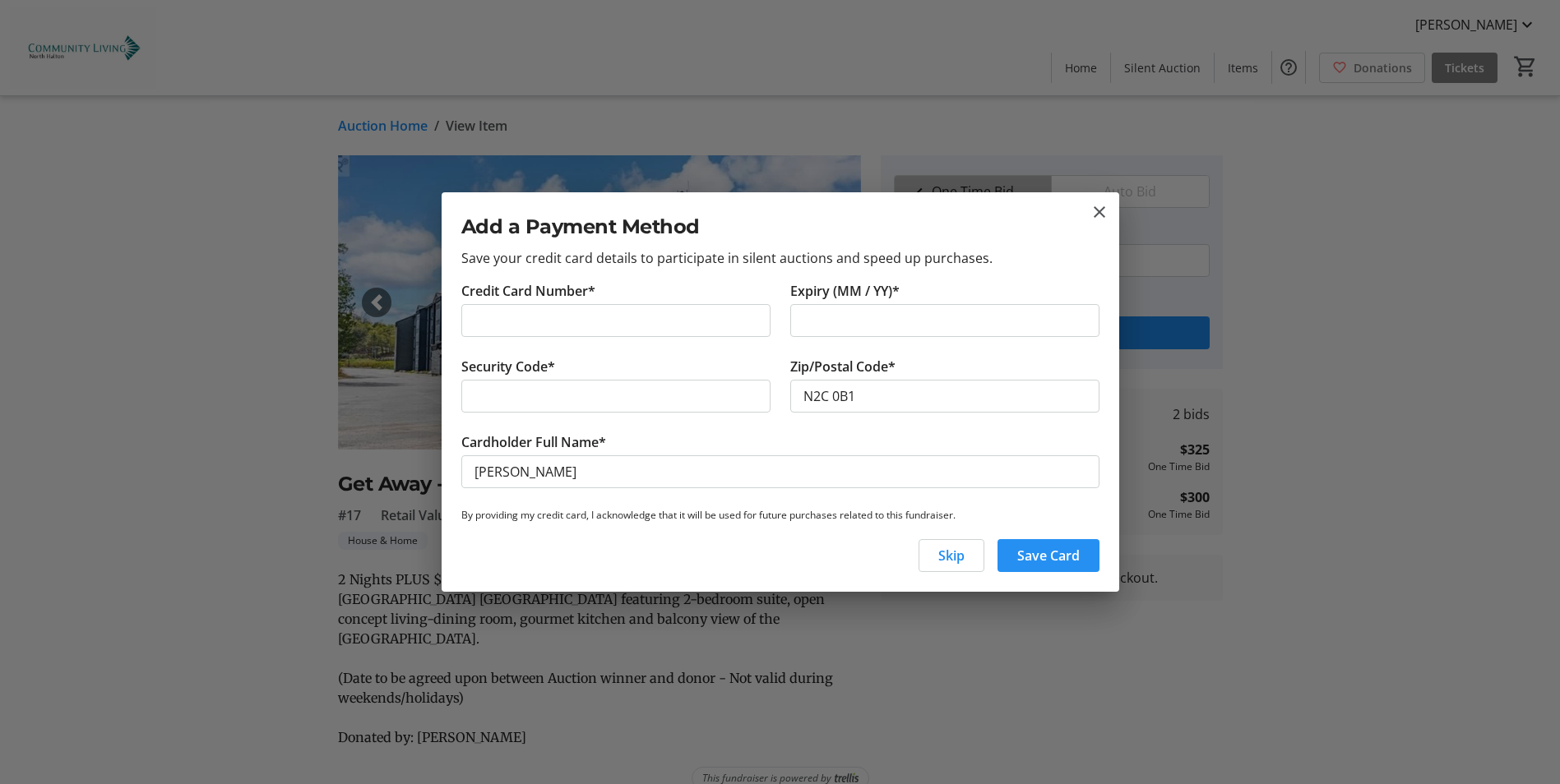
click at [1053, 556] on span "Save Card" at bounding box center [1048, 555] width 62 height 20
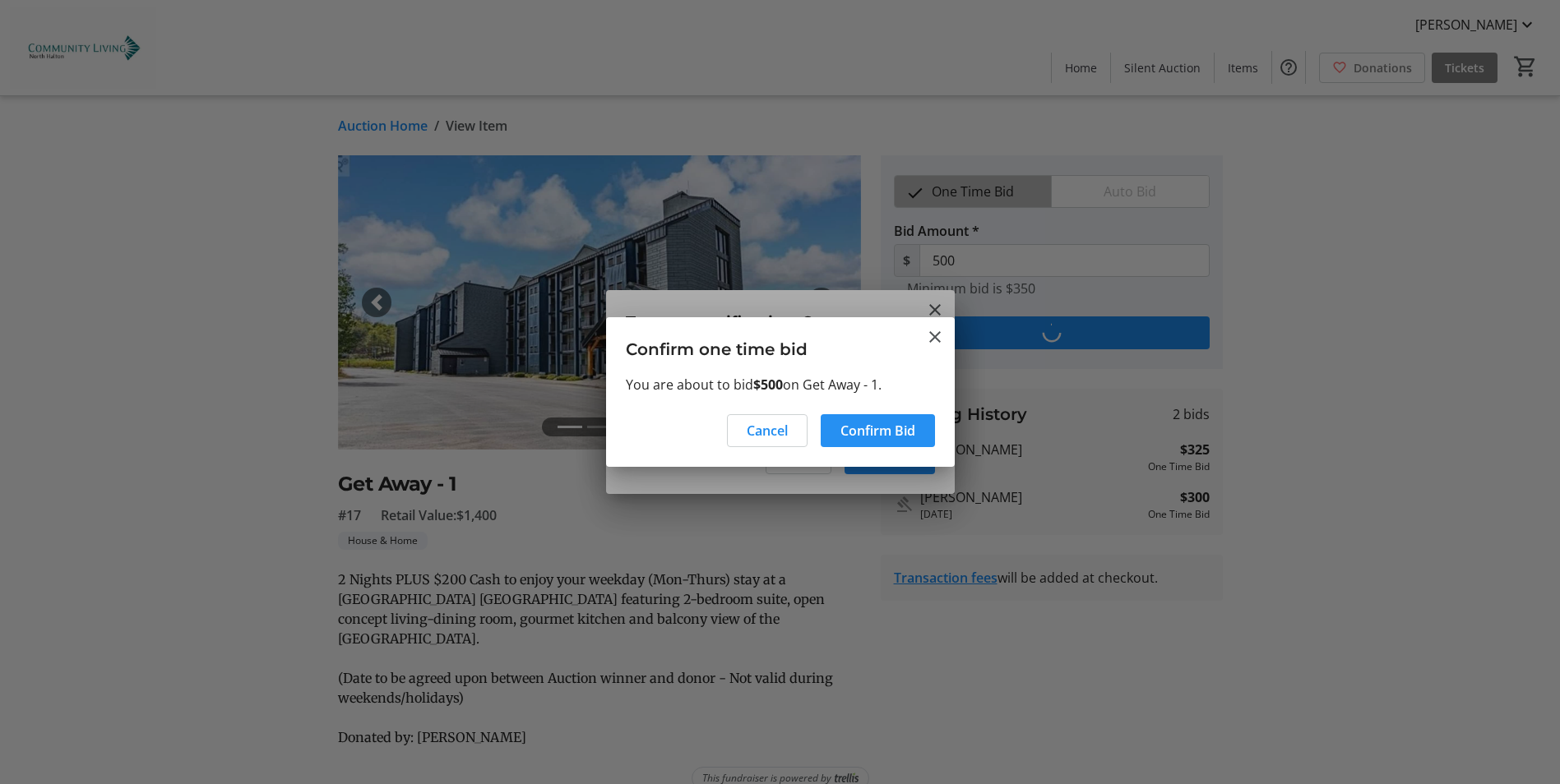
click at [881, 432] on span "Confirm Bid" at bounding box center [877, 431] width 75 height 20
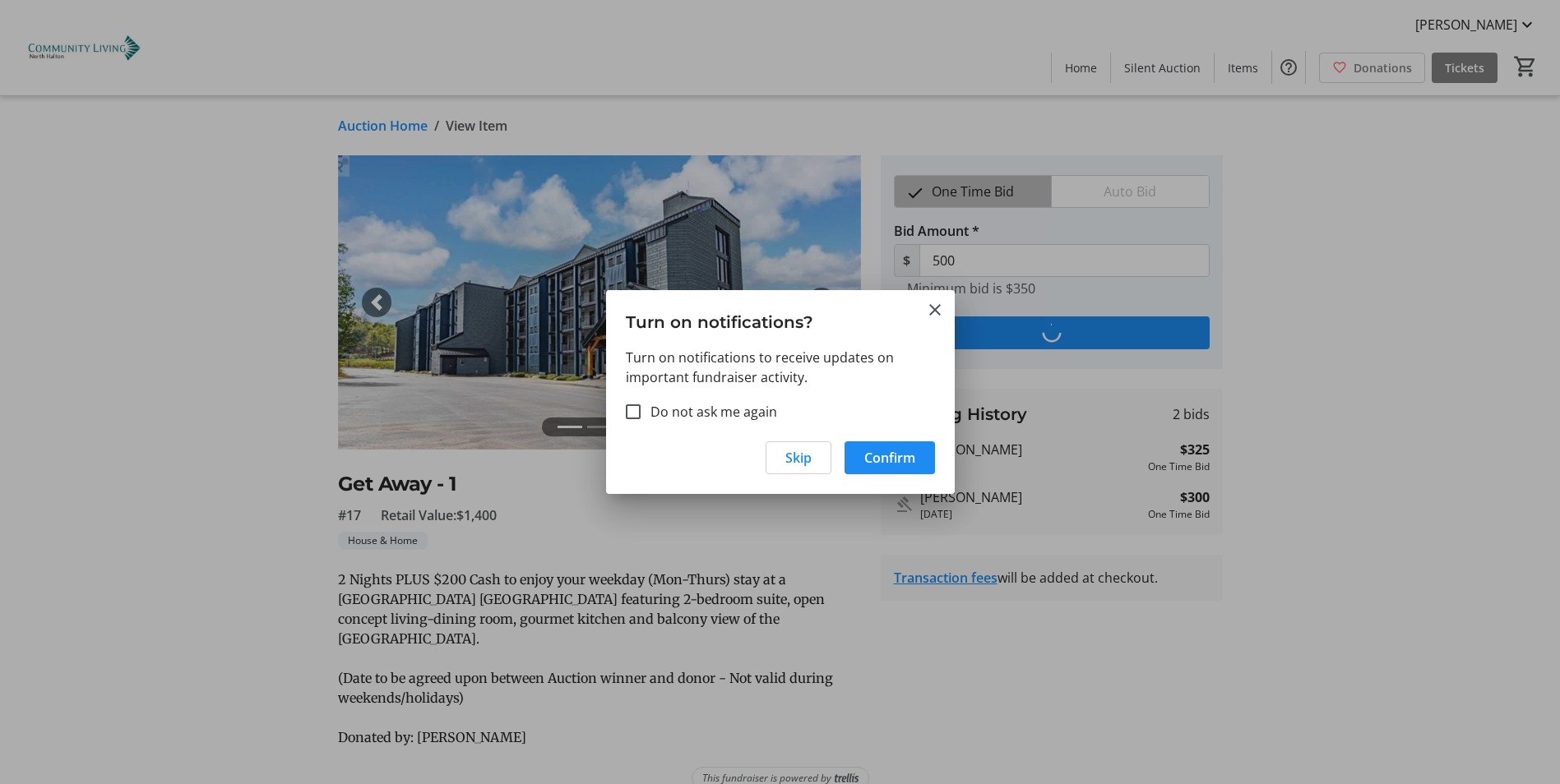
type input "525"
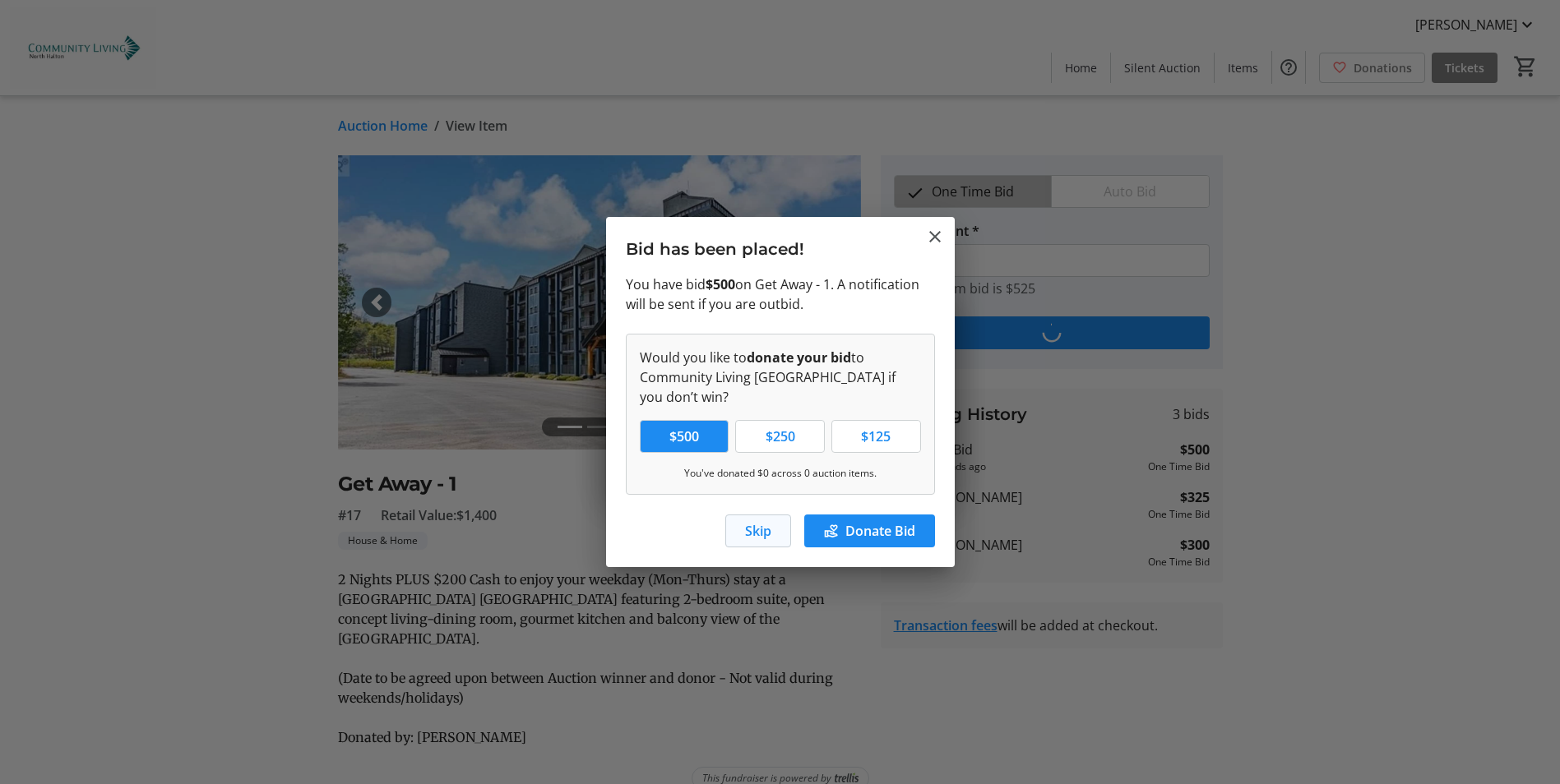
click at [760, 535] on span "Skip" at bounding box center [757, 531] width 26 height 20
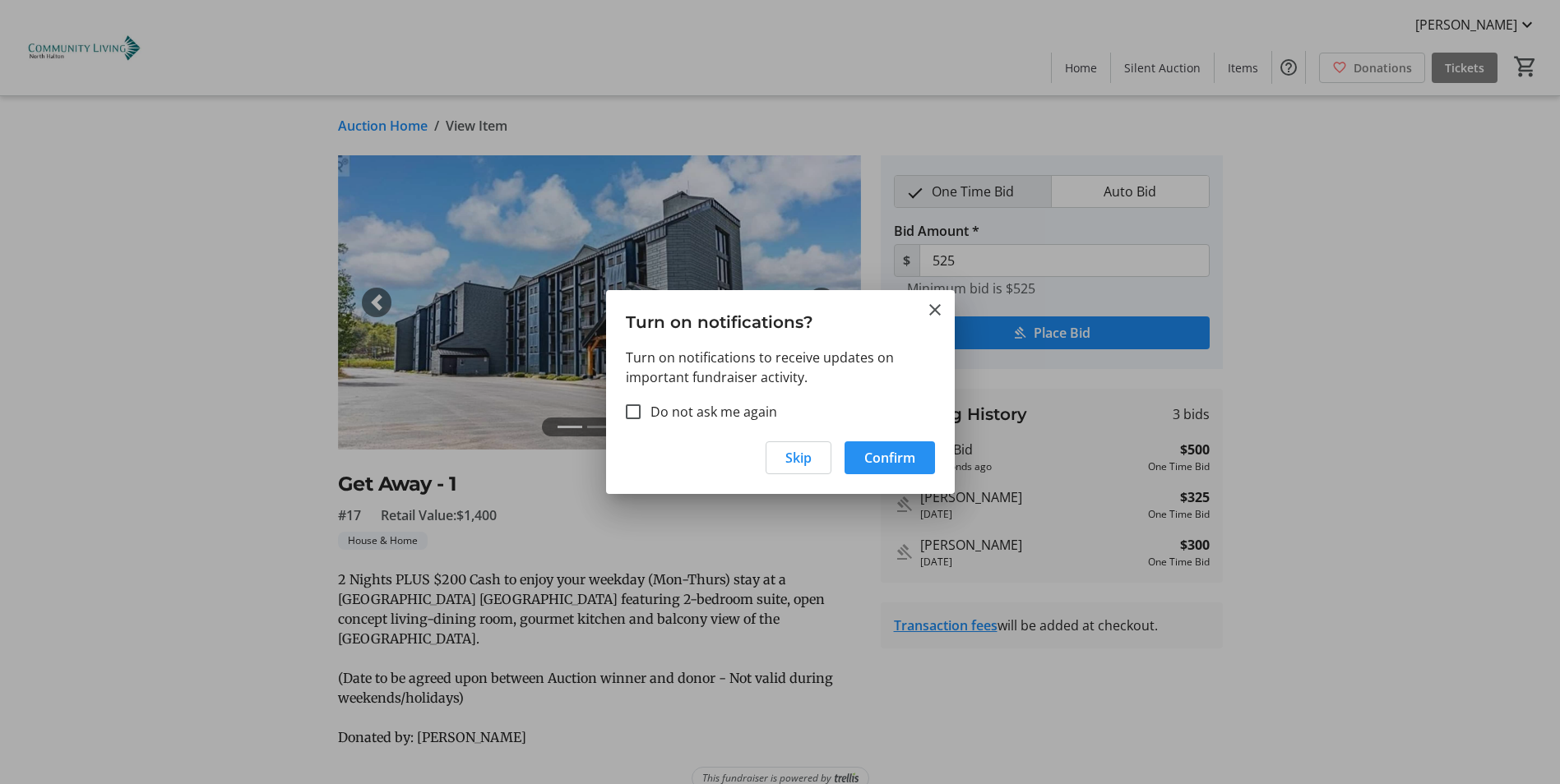
click at [870, 462] on span "Confirm" at bounding box center [889, 458] width 51 height 20
